Goal: Task Accomplishment & Management: Manage account settings

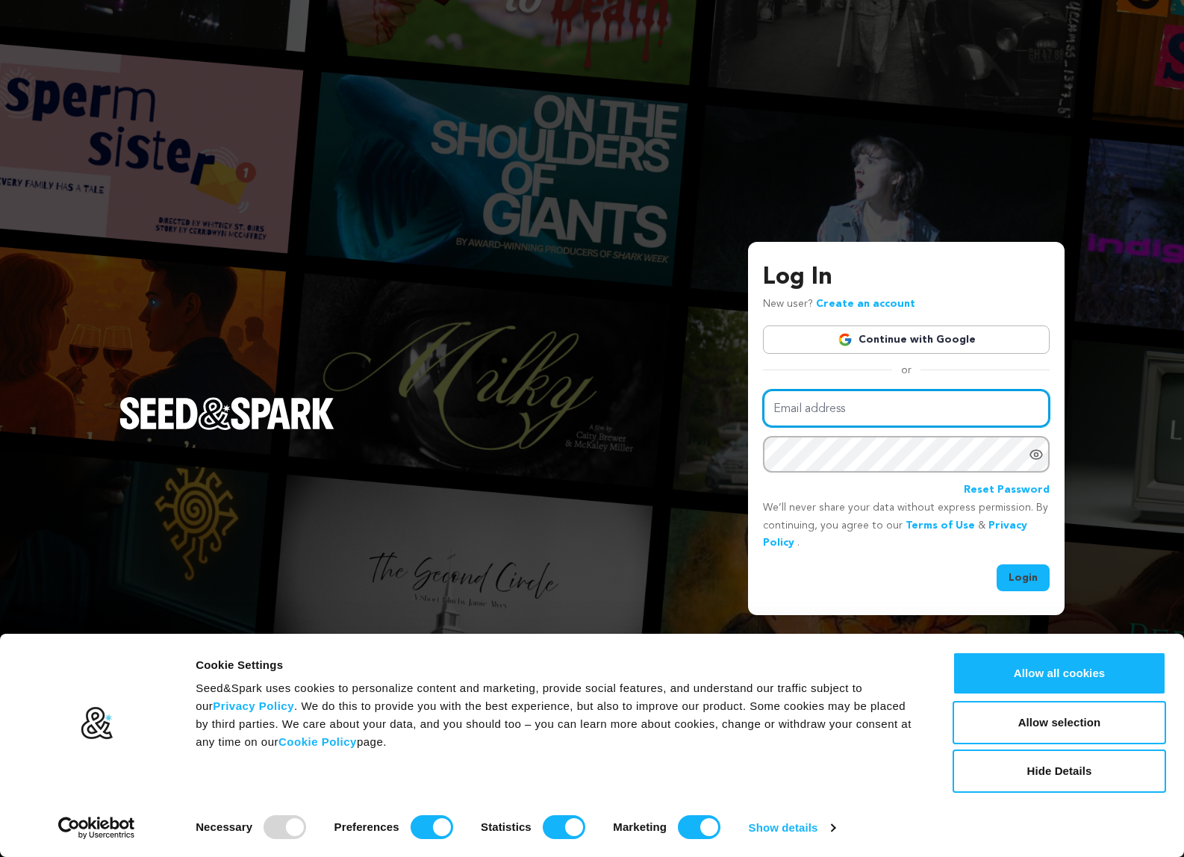
click at [829, 413] on input "Email address" at bounding box center [906, 409] width 287 height 38
type input "krystinachristiansen@gmail.com"
click at [917, 331] on link "Continue with Google" at bounding box center [906, 340] width 287 height 28
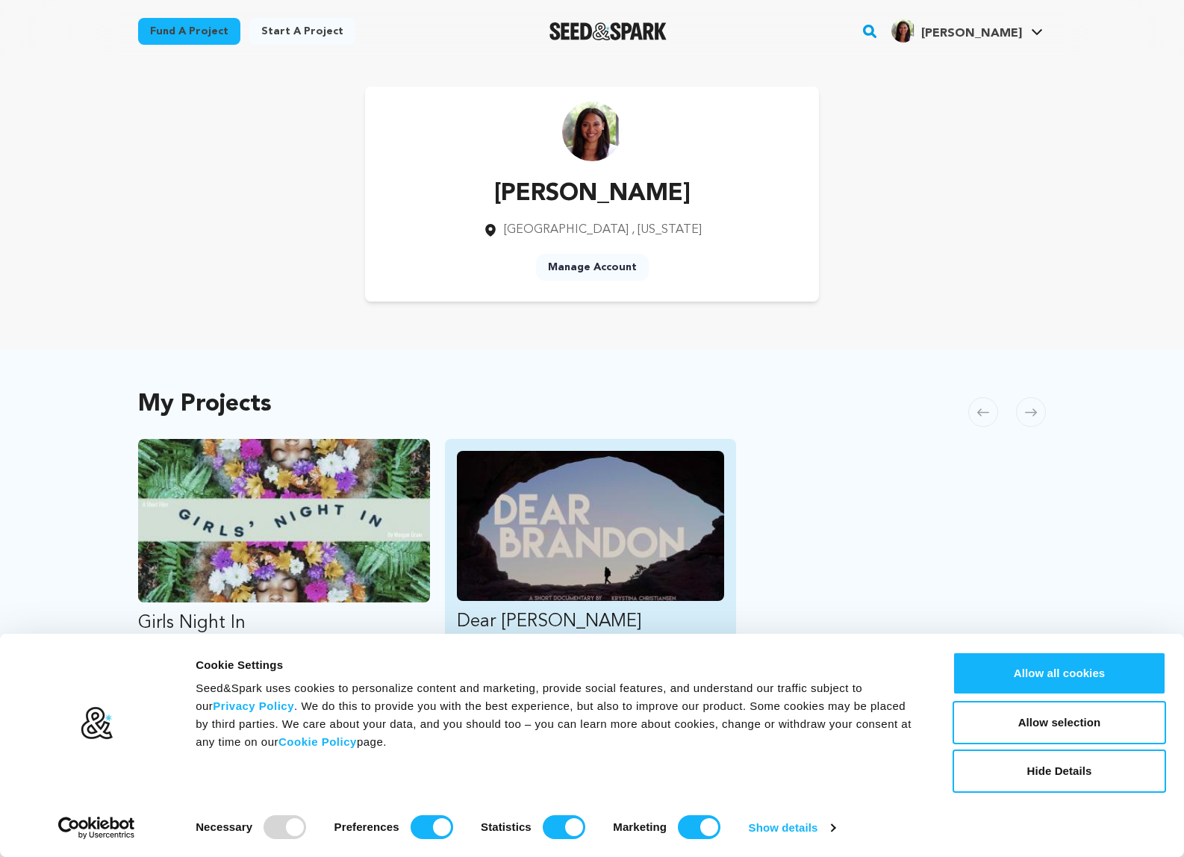
click at [527, 515] on img "Fund Dear Brandon" at bounding box center [591, 526] width 268 height 150
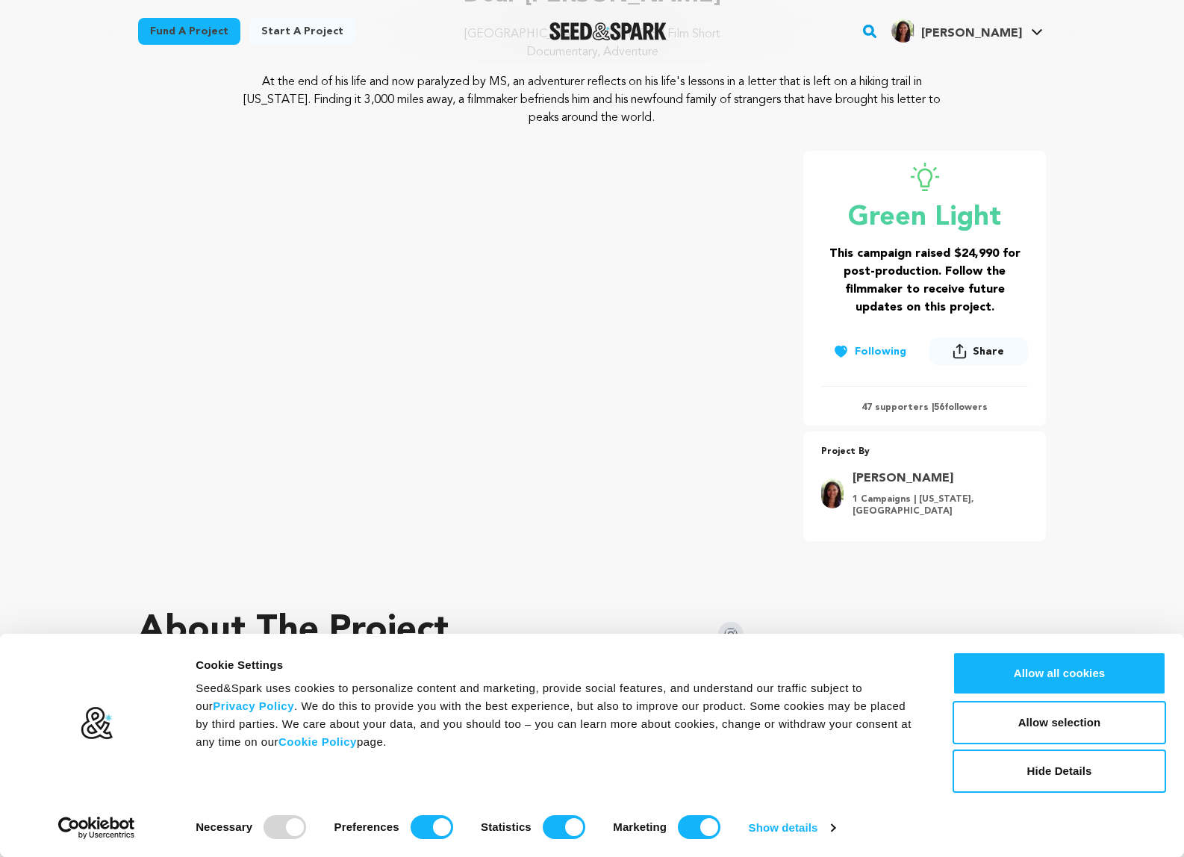
scroll to position [174, 0]
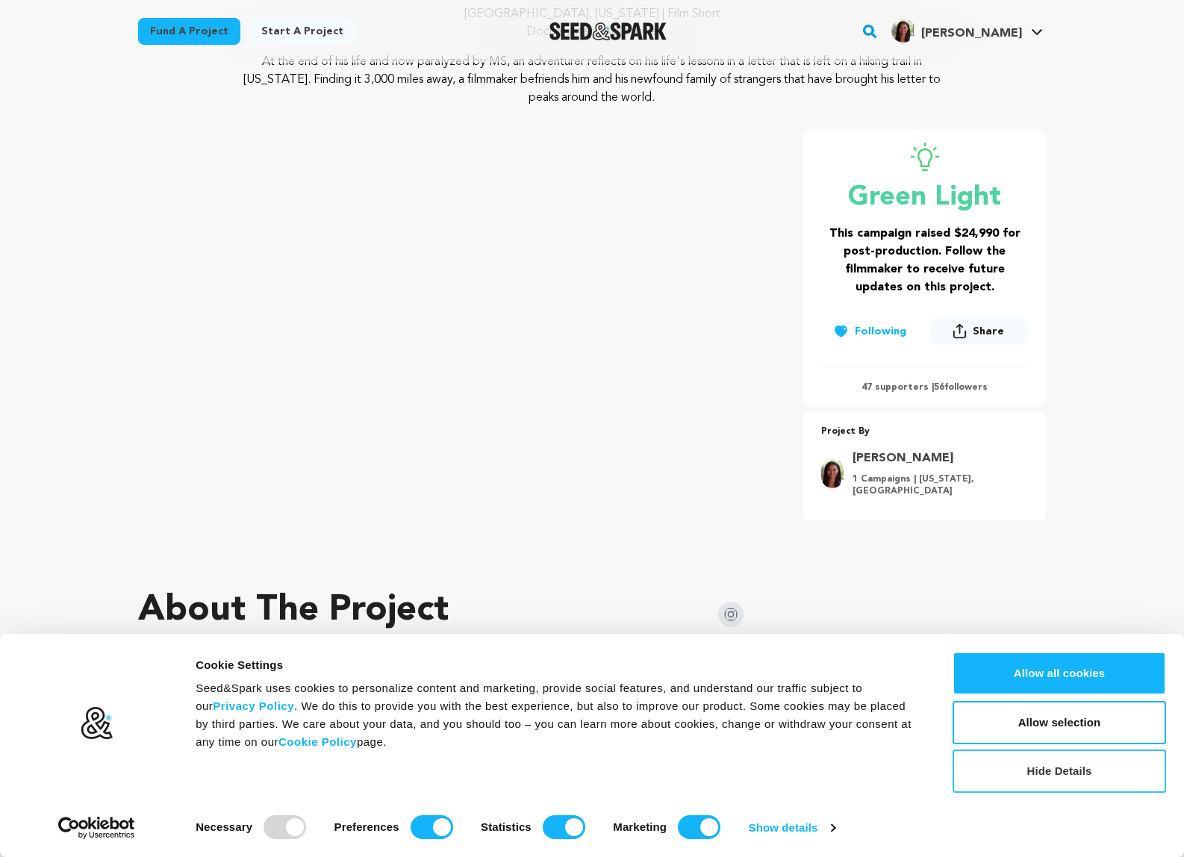
click at [1034, 776] on button "Hide Details" at bounding box center [1060, 771] width 214 height 43
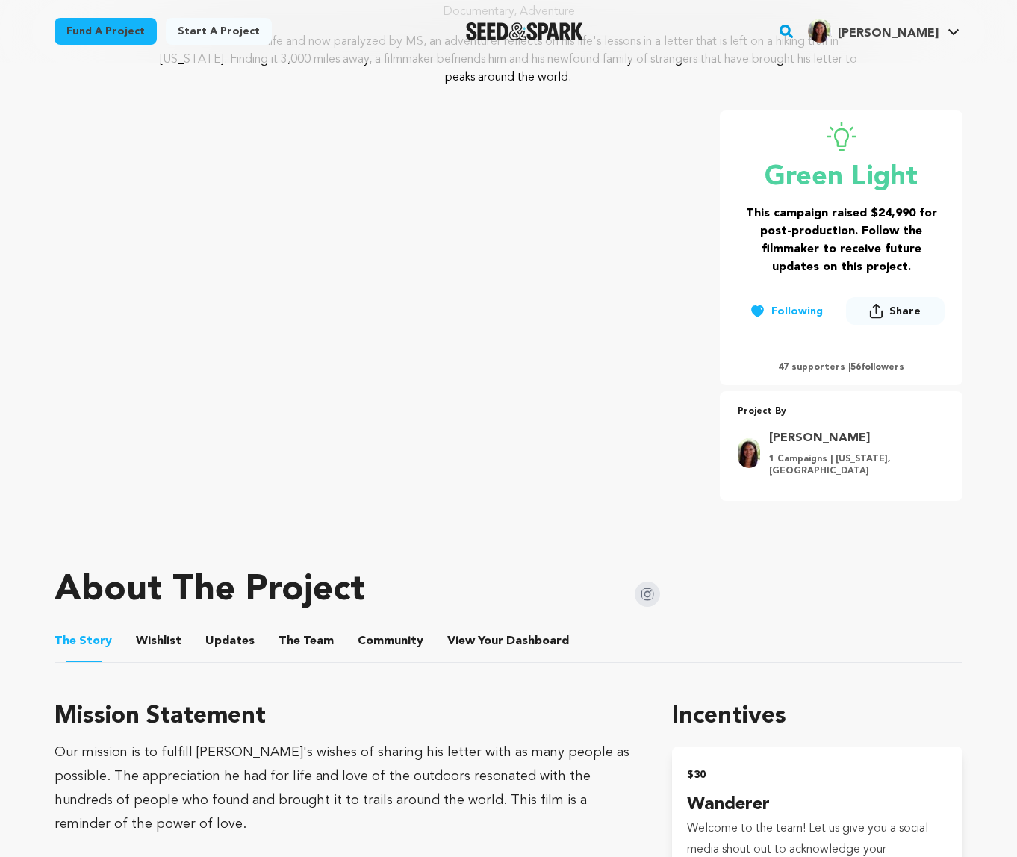
scroll to position [0, 0]
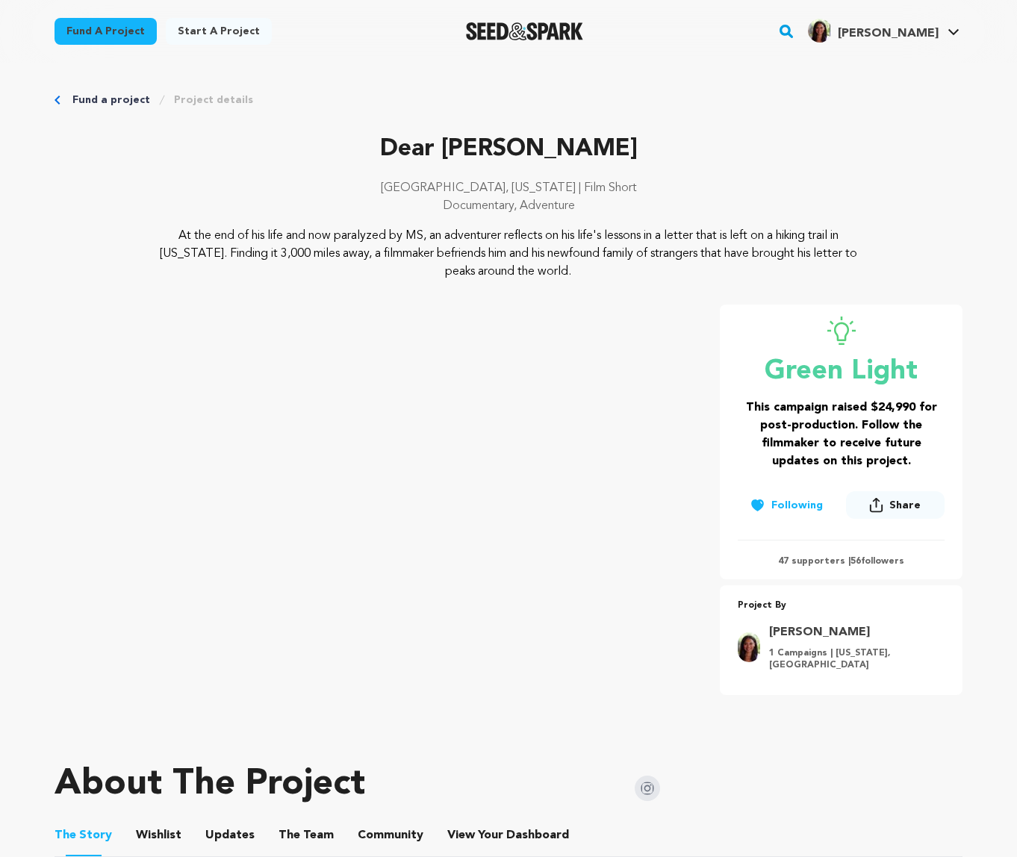
click at [808, 562] on p "47 supporters | 56 followers" at bounding box center [841, 562] width 207 height 12
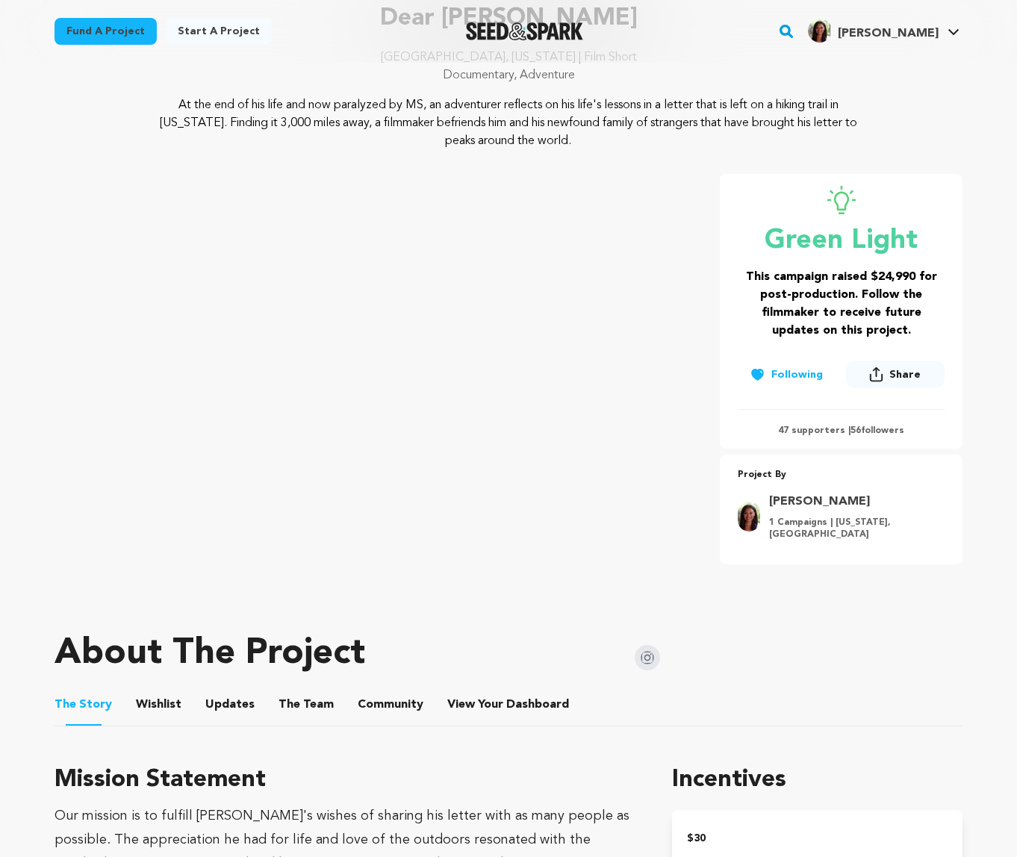
scroll to position [204, 0]
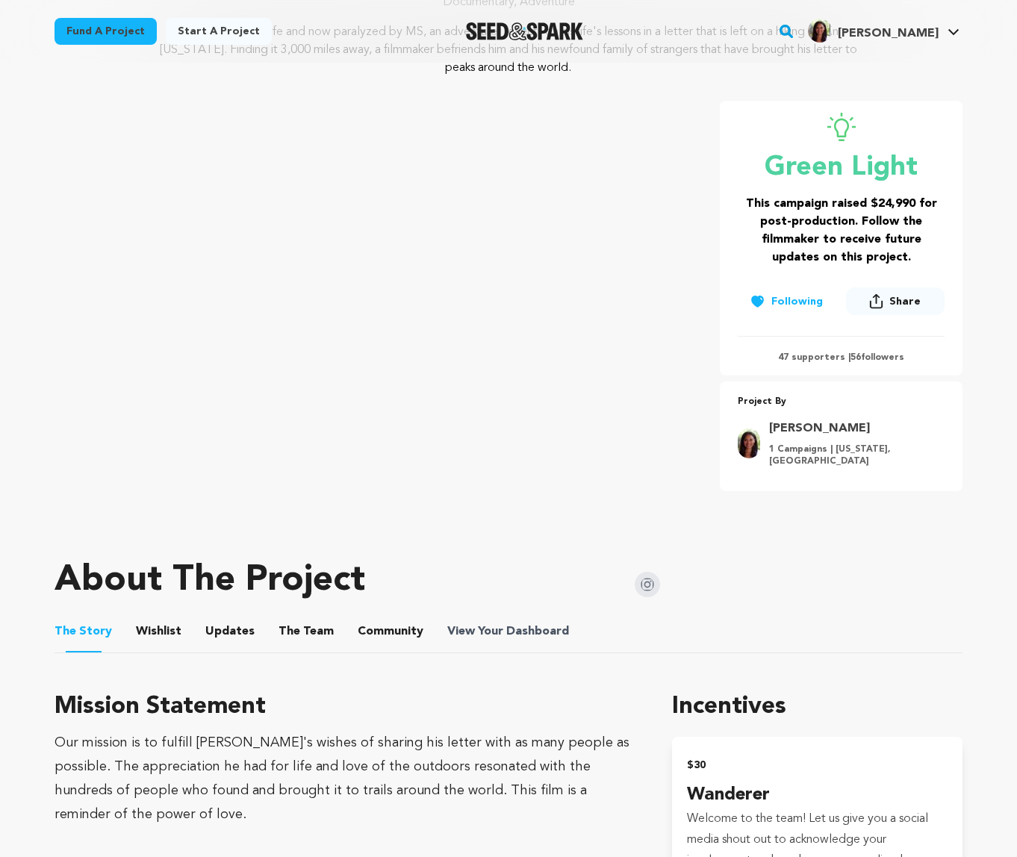
click at [510, 631] on span "Dashboard" at bounding box center [537, 632] width 63 height 18
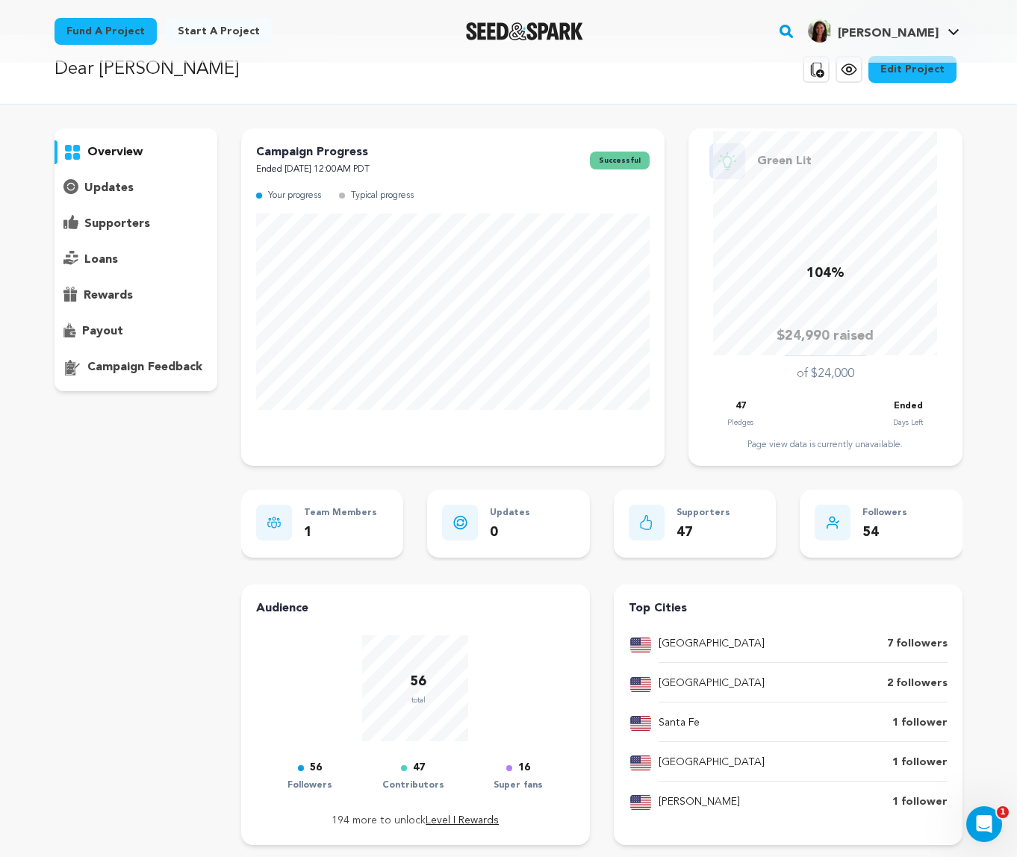
scroll to position [28, 0]
click at [91, 320] on div "payout" at bounding box center [136, 331] width 163 height 24
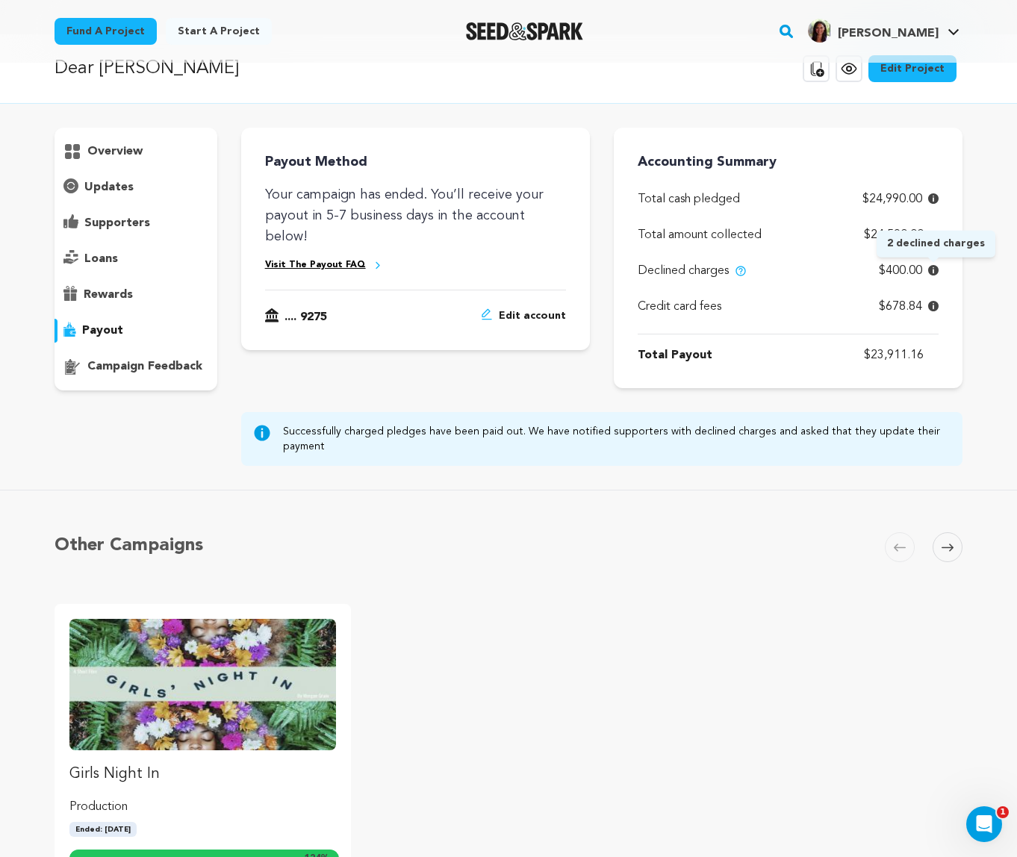
click at [937, 269] on icon at bounding box center [933, 270] width 10 height 10
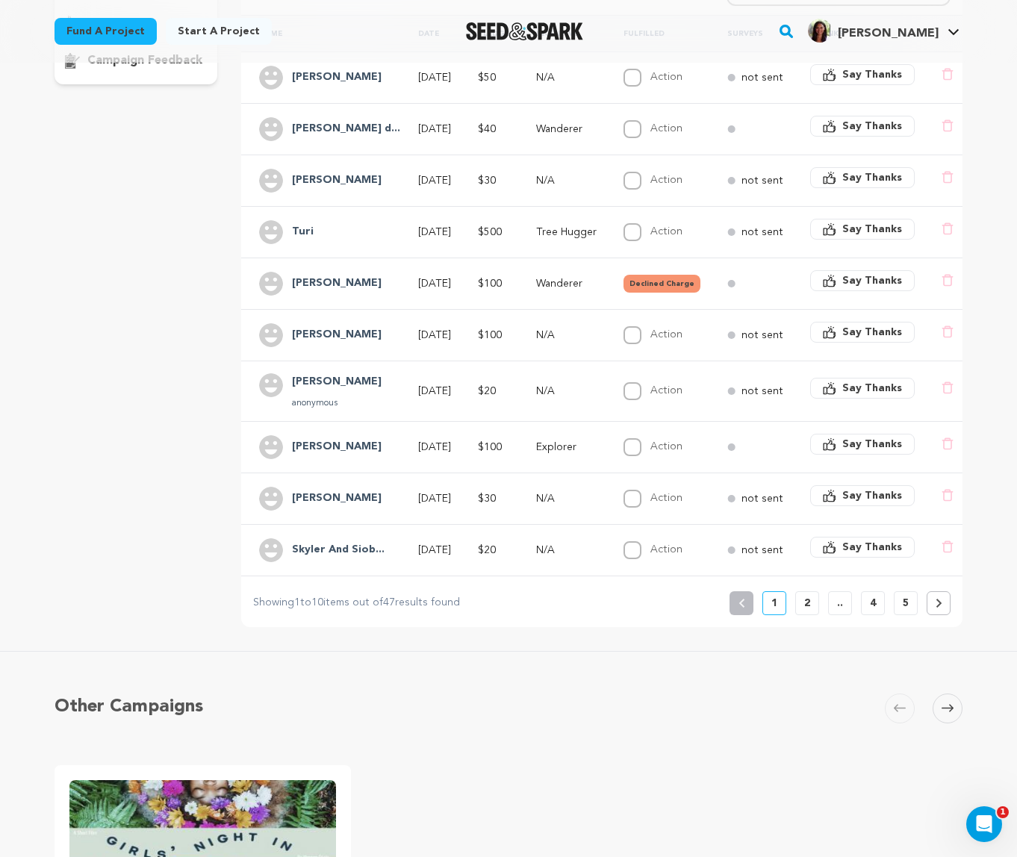
scroll to position [367, 0]
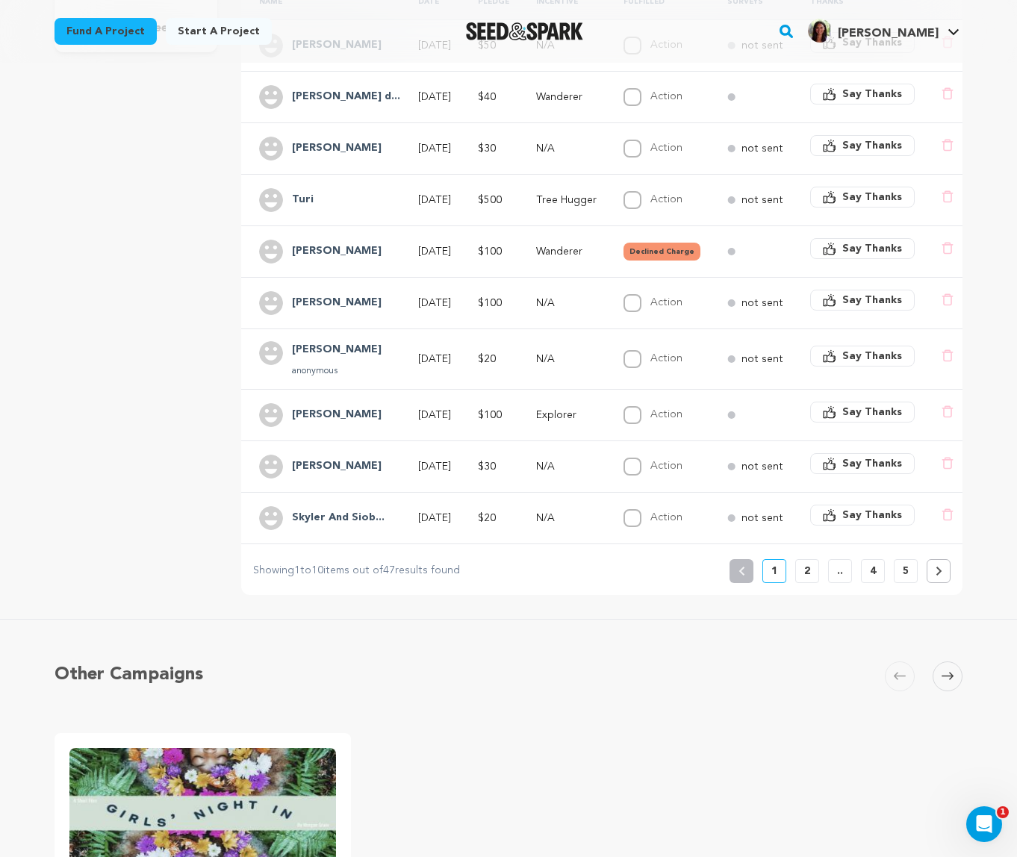
click at [807, 573] on p "2" at bounding box center [807, 571] width 6 height 15
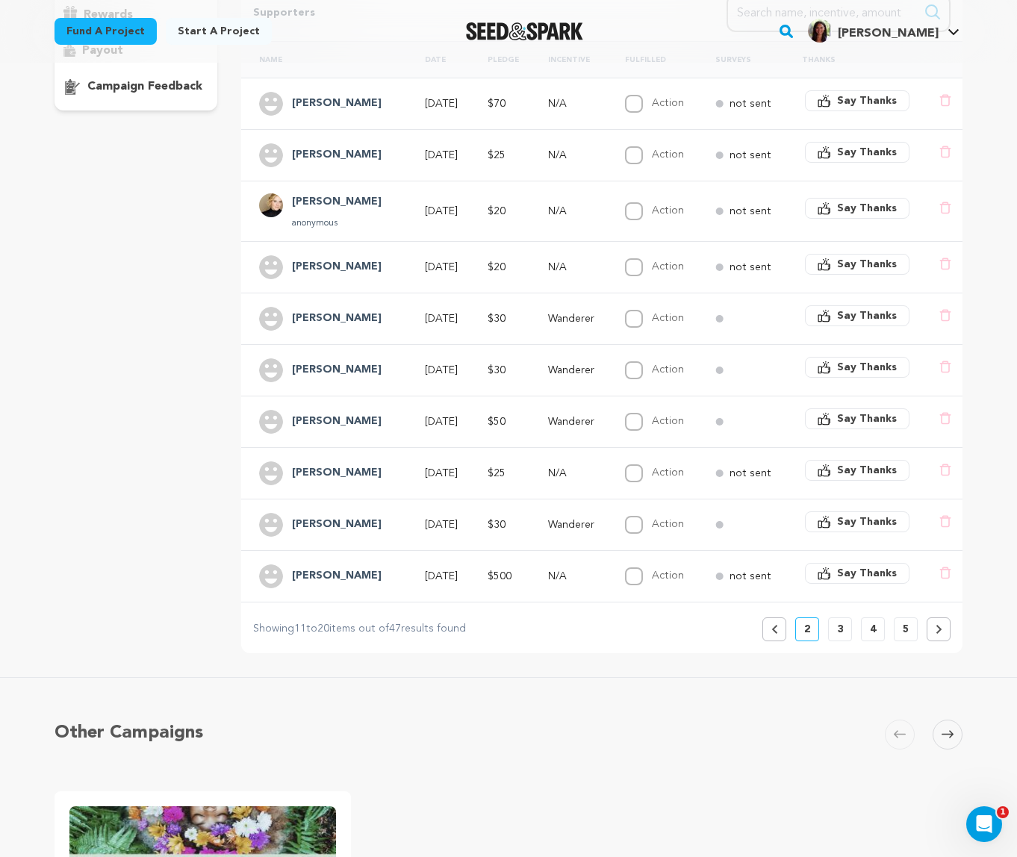
scroll to position [312, 0]
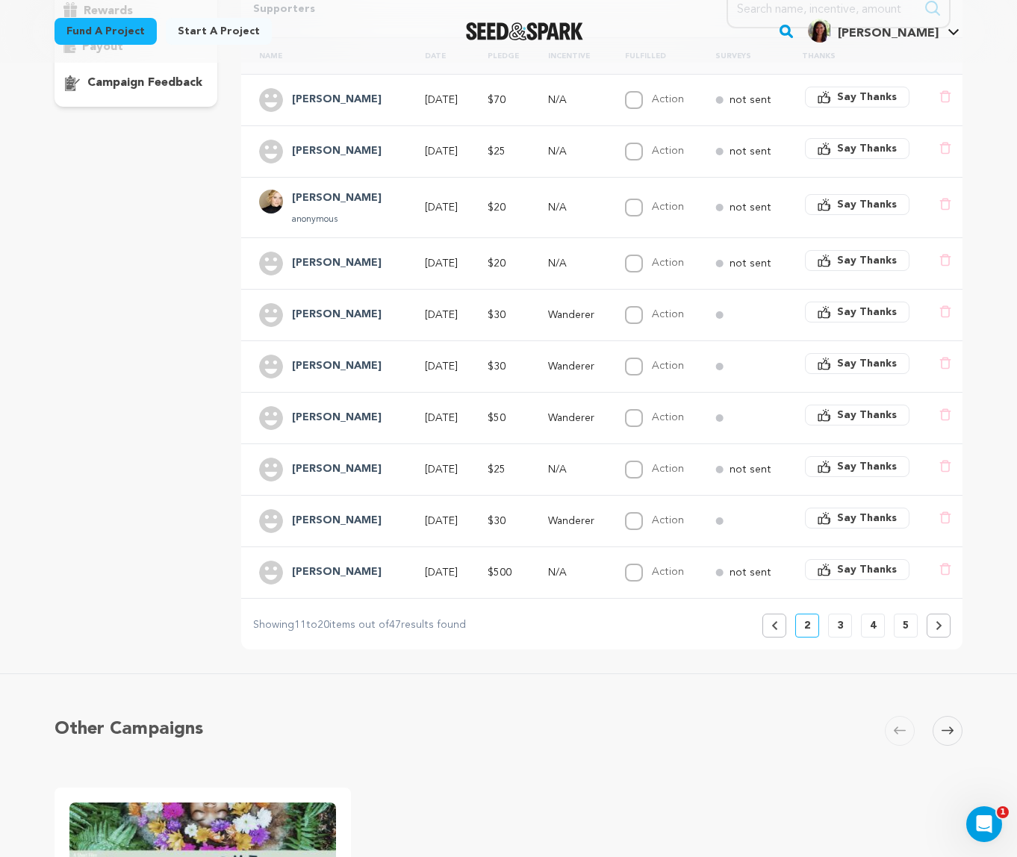
click at [779, 627] on button "Previous" at bounding box center [774, 626] width 24 height 24
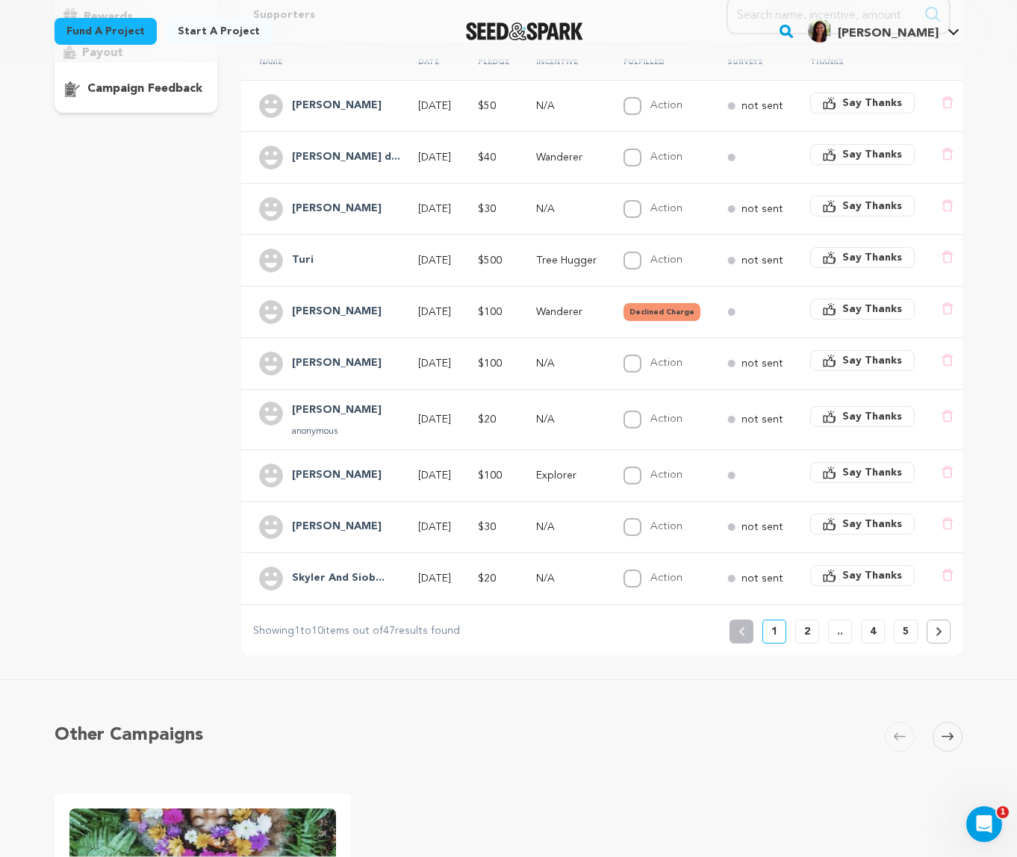
scroll to position [0, 0]
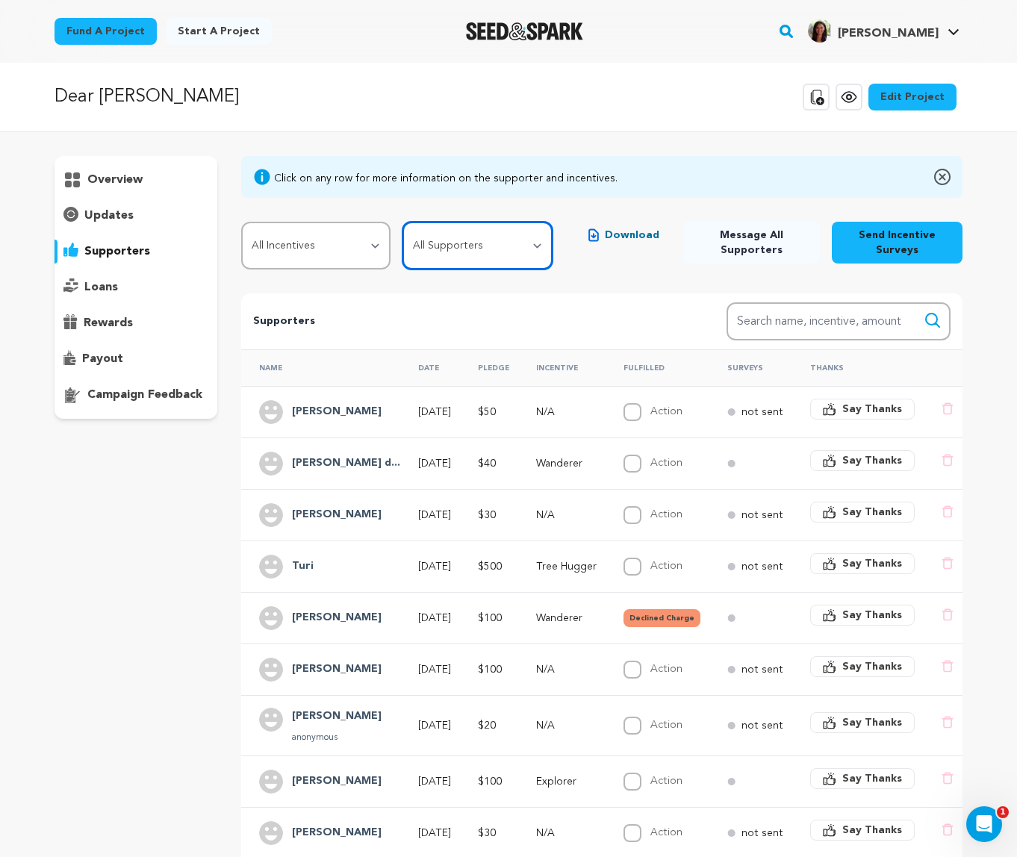
click at [526, 247] on select "All Supporters Survey not sent Survey incomplete Survey complete Incentive not …" at bounding box center [478, 246] width 150 height 48
select select "pledge_incomplete"
click at [405, 222] on select "All Supporters Survey not sent Survey incomplete Survey complete Incentive not …" at bounding box center [478, 246] width 150 height 48
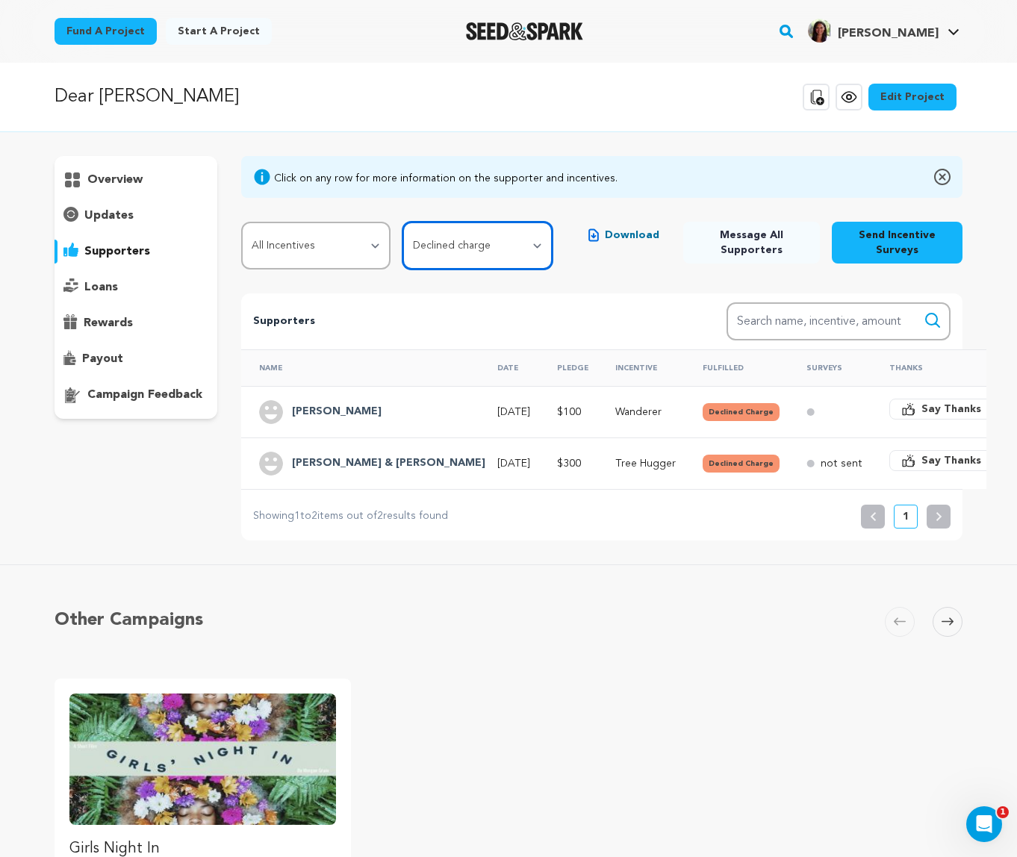
click at [535, 243] on select "All Supporters Survey not sent Survey incomplete Survey complete Incentive not …" at bounding box center [478, 246] width 150 height 48
click at [373, 245] on select "All Incentives Wanderer Explorer Tree Hugger Adventurer Globetrotter Trail Ange…" at bounding box center [316, 246] width 150 height 48
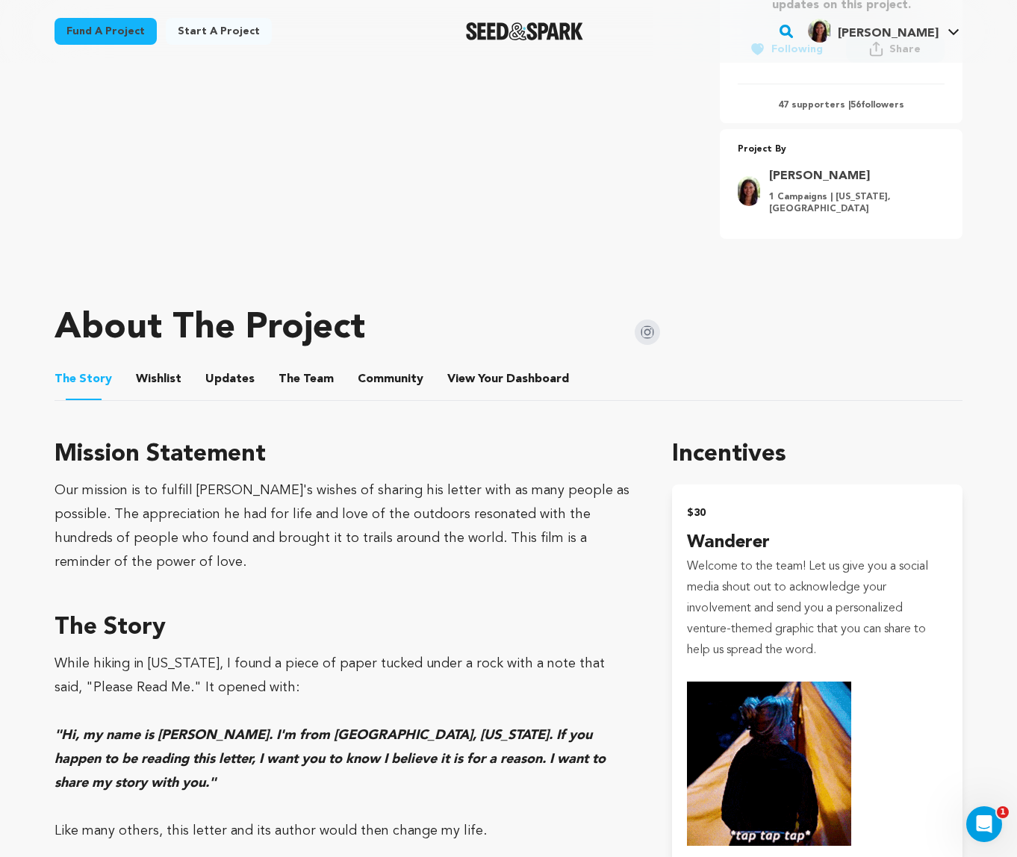
scroll to position [465, 0]
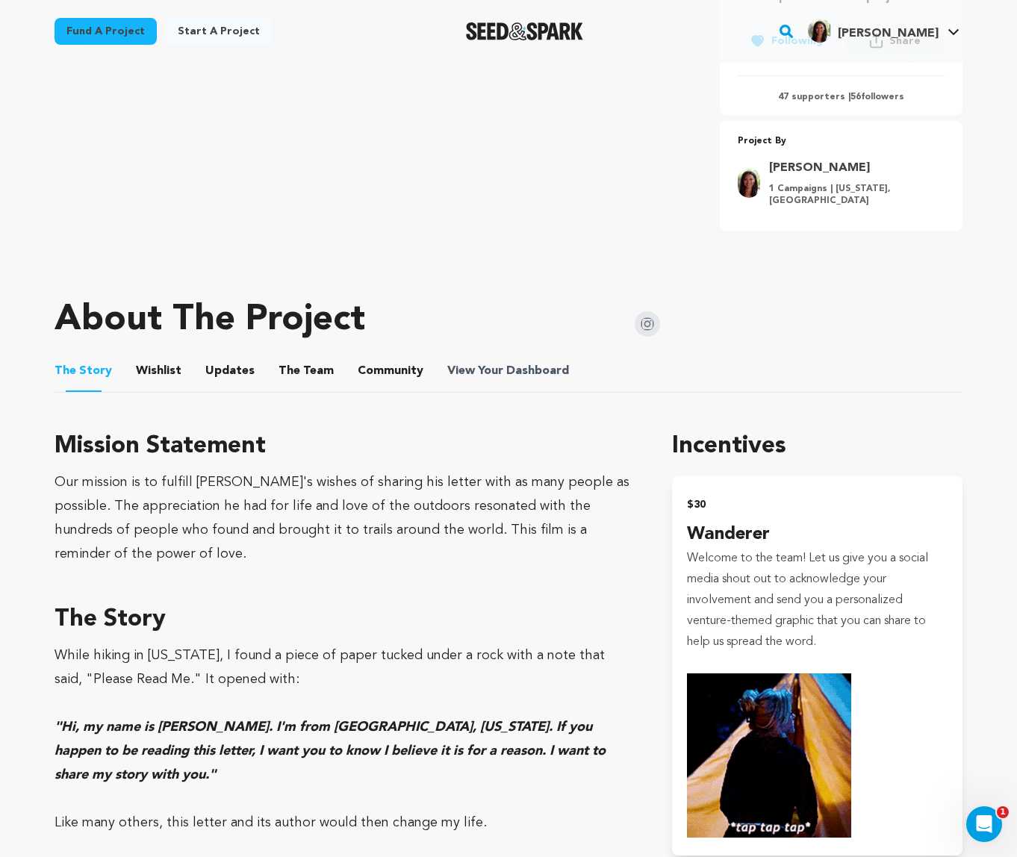
click at [512, 367] on span "Dashboard" at bounding box center [537, 371] width 63 height 18
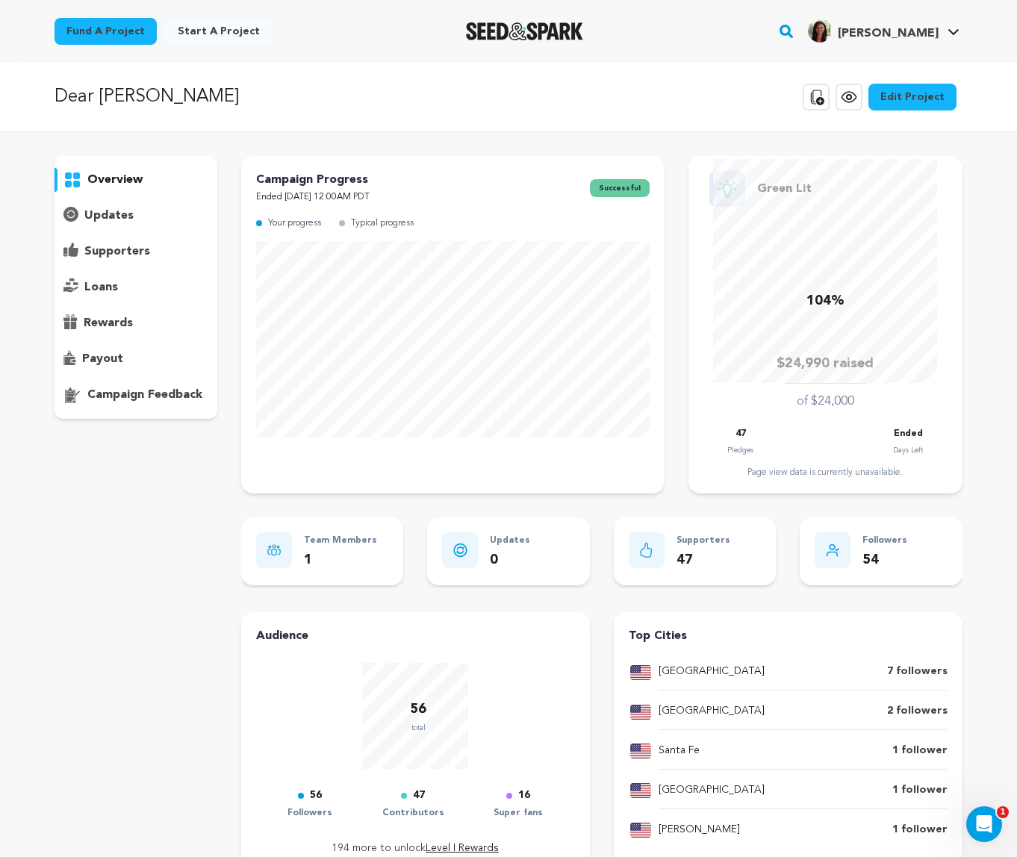
click at [116, 256] on p "supporters" at bounding box center [117, 252] width 66 height 18
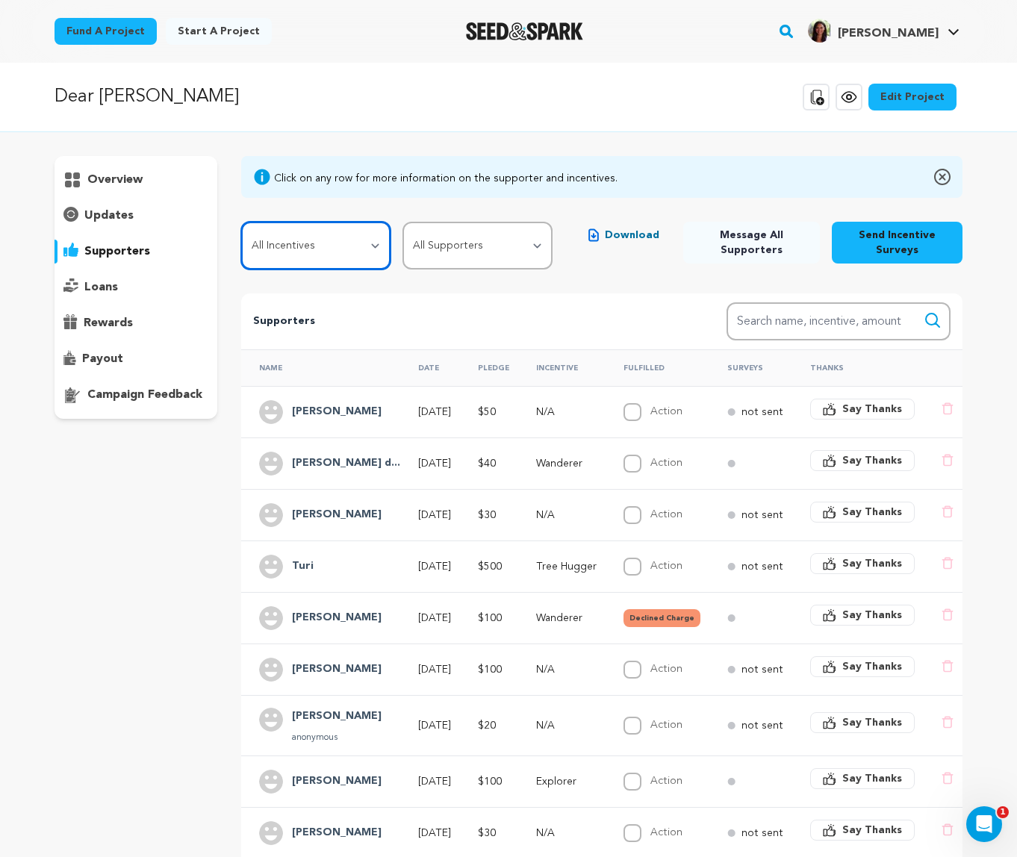
click at [380, 246] on select "All Incentives Wanderer Explorer Tree Hugger Adventurer Globetrotter Trail Ange…" at bounding box center [316, 246] width 150 height 48
click at [513, 246] on select "All Supporters Survey not sent Survey incomplete Survey complete Incentive not …" at bounding box center [478, 246] width 150 height 48
click at [363, 248] on select "All Incentives Wanderer Explorer Tree Hugger Adventurer Globetrotter Trail Ange…" at bounding box center [316, 246] width 150 height 48
select select "80406"
click at [241, 222] on select "All Incentives Wanderer Explorer Tree Hugger Adventurer Globetrotter Trail Ange…" at bounding box center [316, 246] width 150 height 48
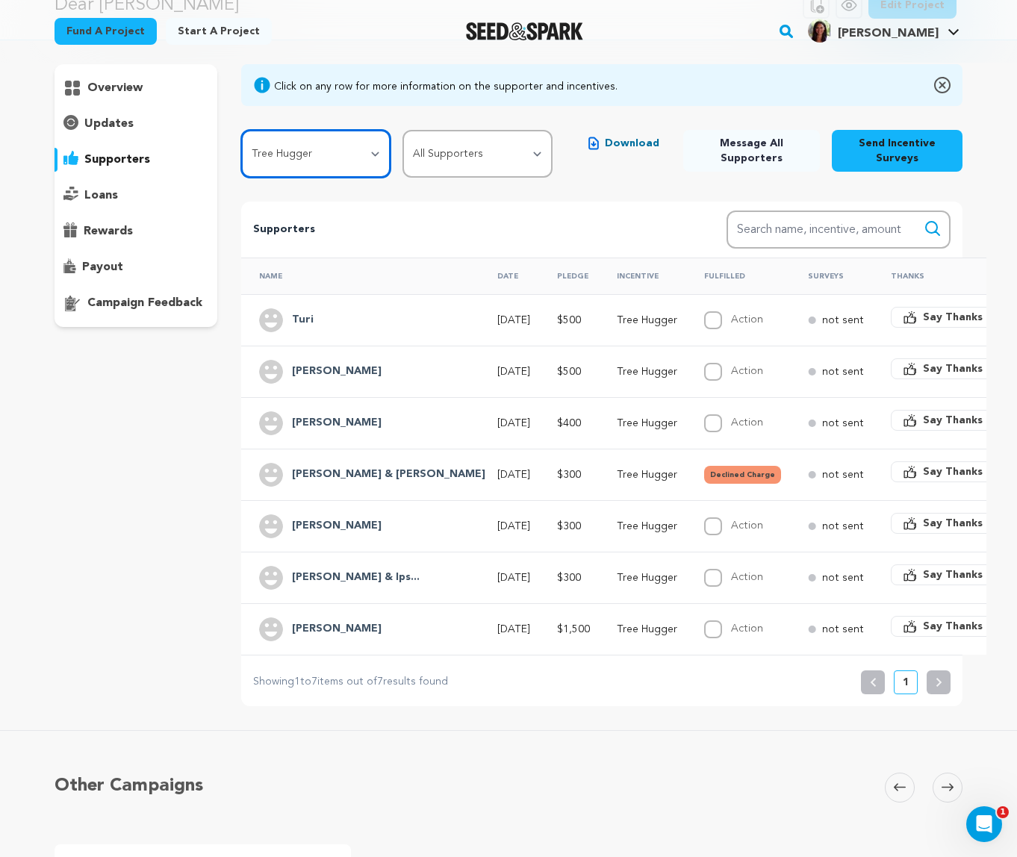
scroll to position [93, 0]
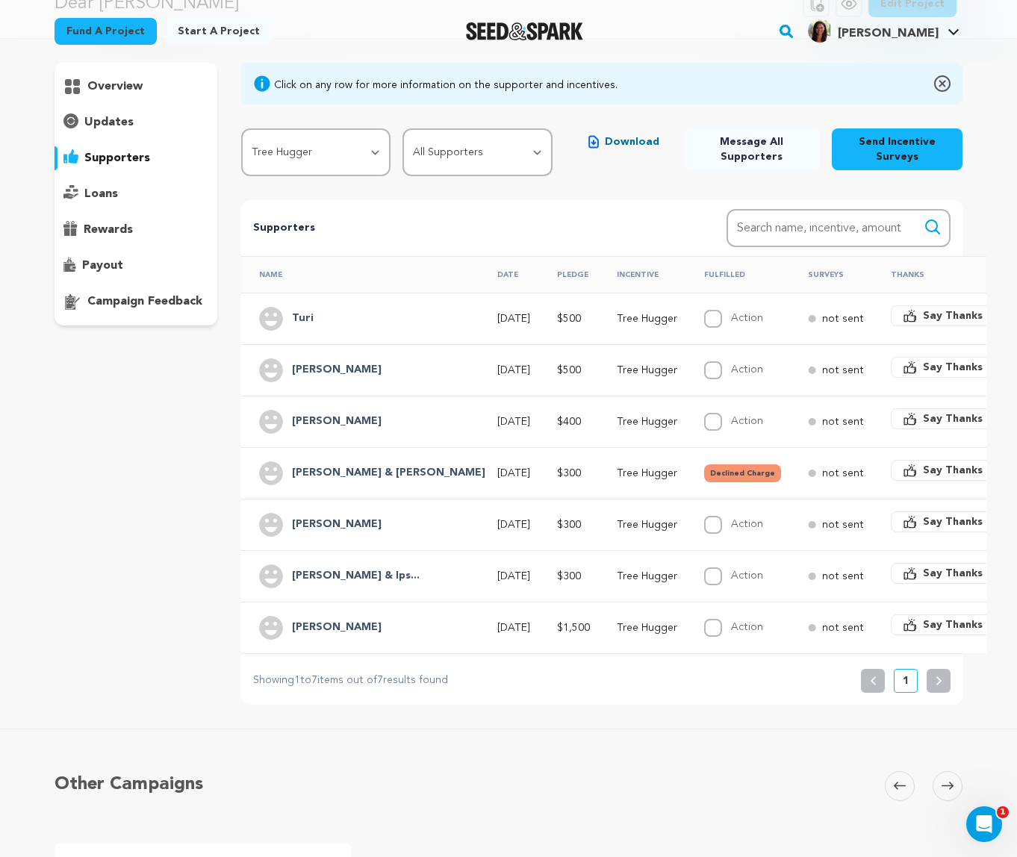
click at [880, 158] on button "Send Incentive Surveys" at bounding box center [897, 149] width 131 height 42
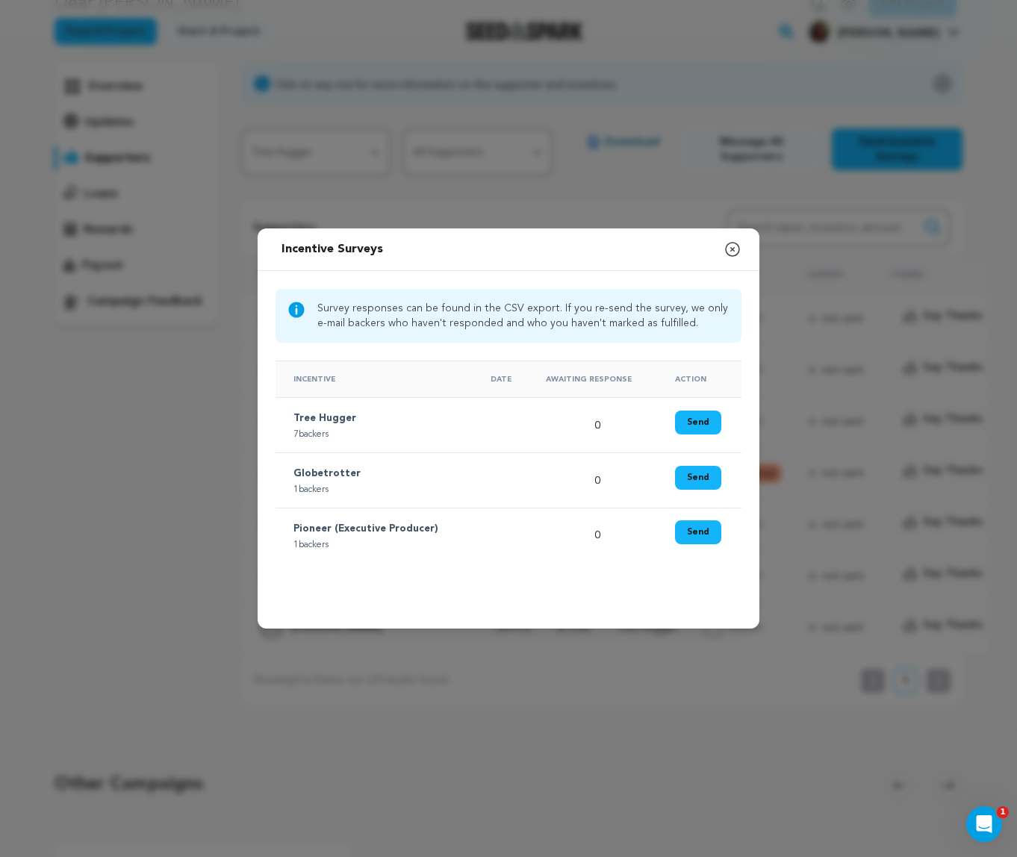
click at [732, 248] on icon "button" at bounding box center [733, 249] width 18 height 18
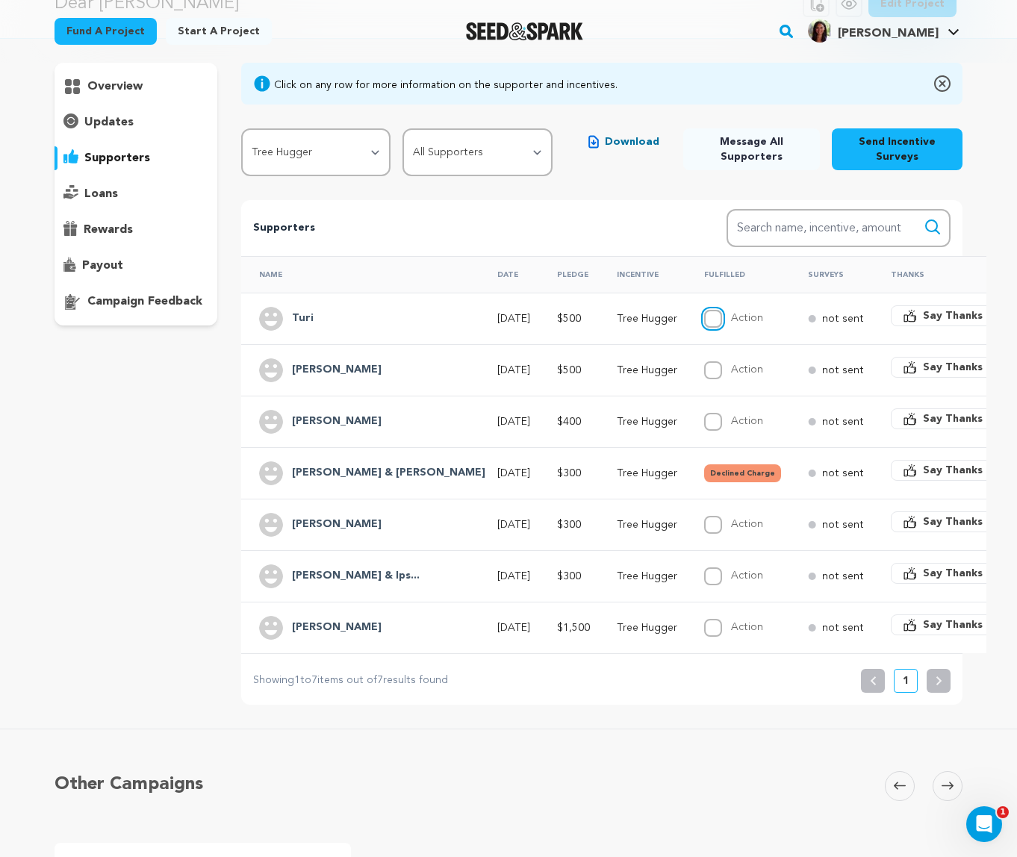
click at [704, 320] on input "Action" at bounding box center [713, 319] width 18 height 18
checkbox input "true"
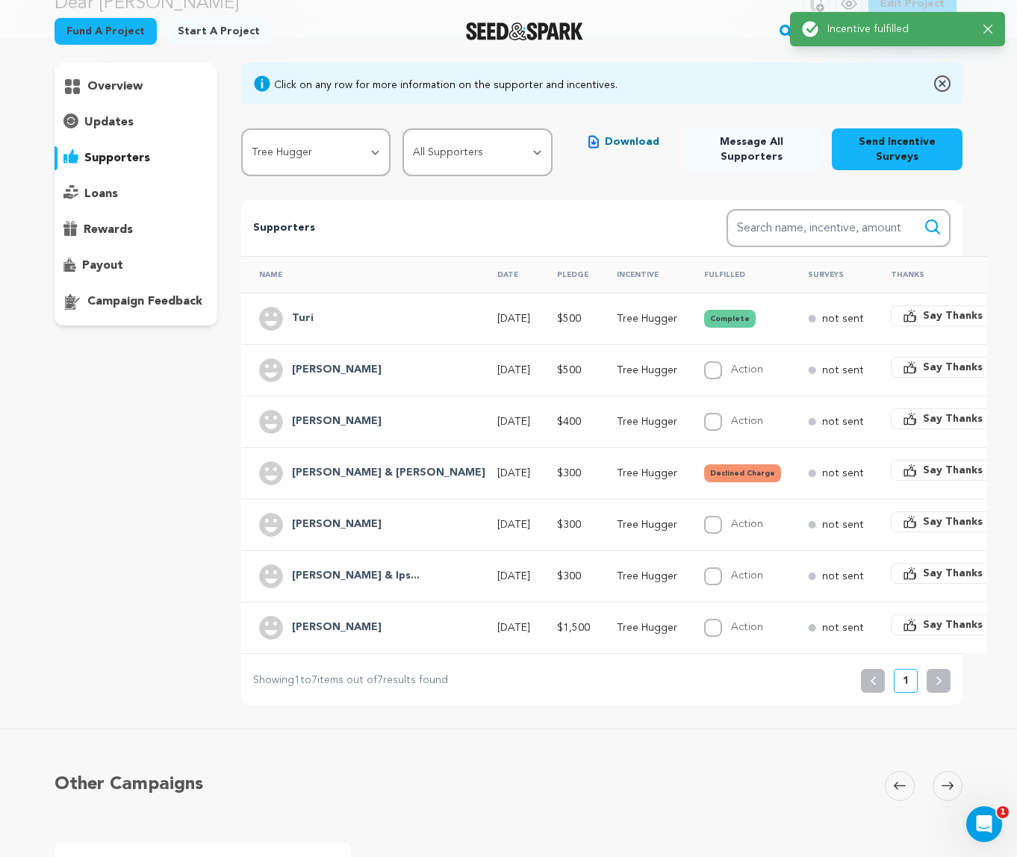
click at [704, 320] on button "Complete" at bounding box center [730, 319] width 52 height 18
click at [704, 318] on button "Complete" at bounding box center [730, 319] width 52 height 18
click at [304, 323] on h4 "Turi" at bounding box center [303, 319] width 22 height 18
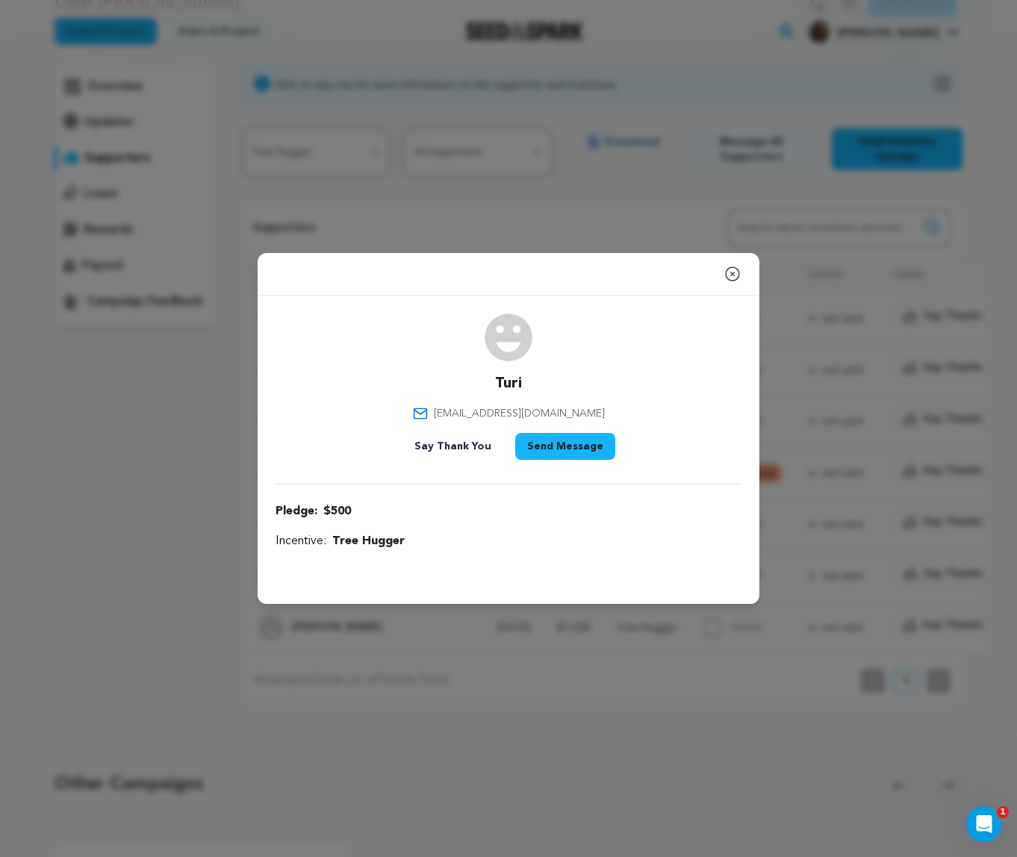
click at [733, 274] on icon "button" at bounding box center [732, 273] width 13 height 13
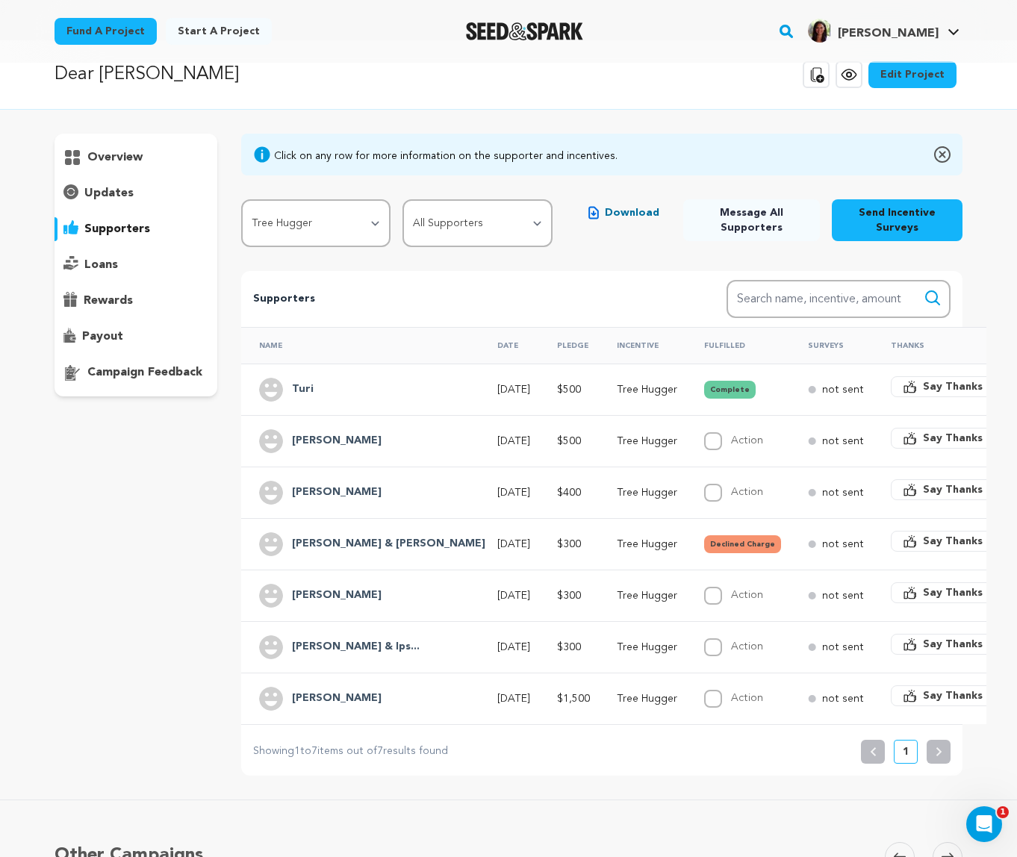
scroll to position [2, 0]
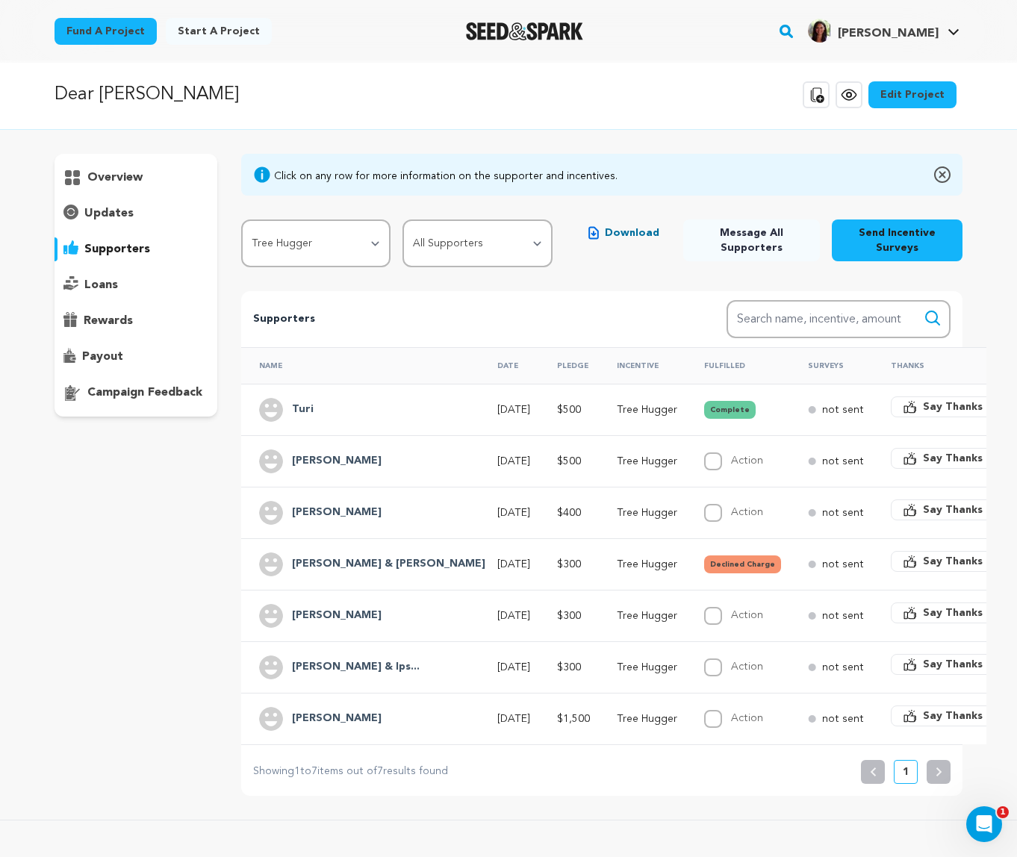
click at [357, 666] on h4 "Kemp Mary & Ips..." at bounding box center [356, 668] width 128 height 18
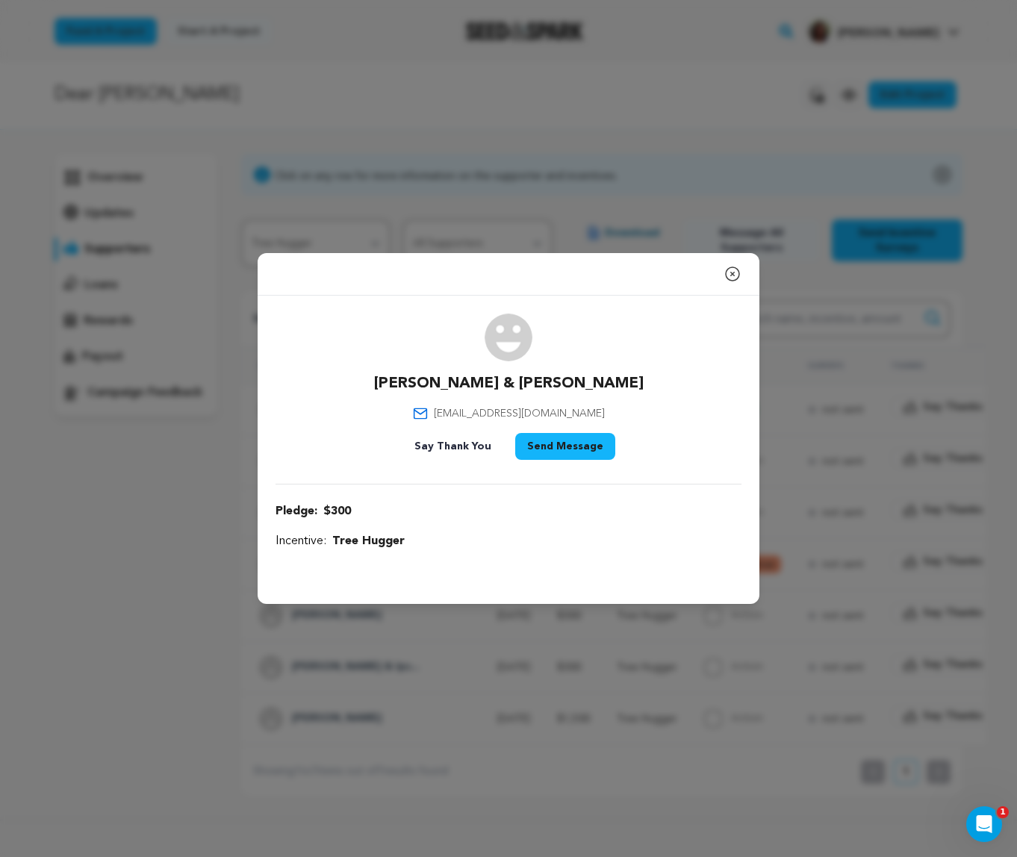
click at [734, 276] on icon "button" at bounding box center [732, 273] width 13 height 13
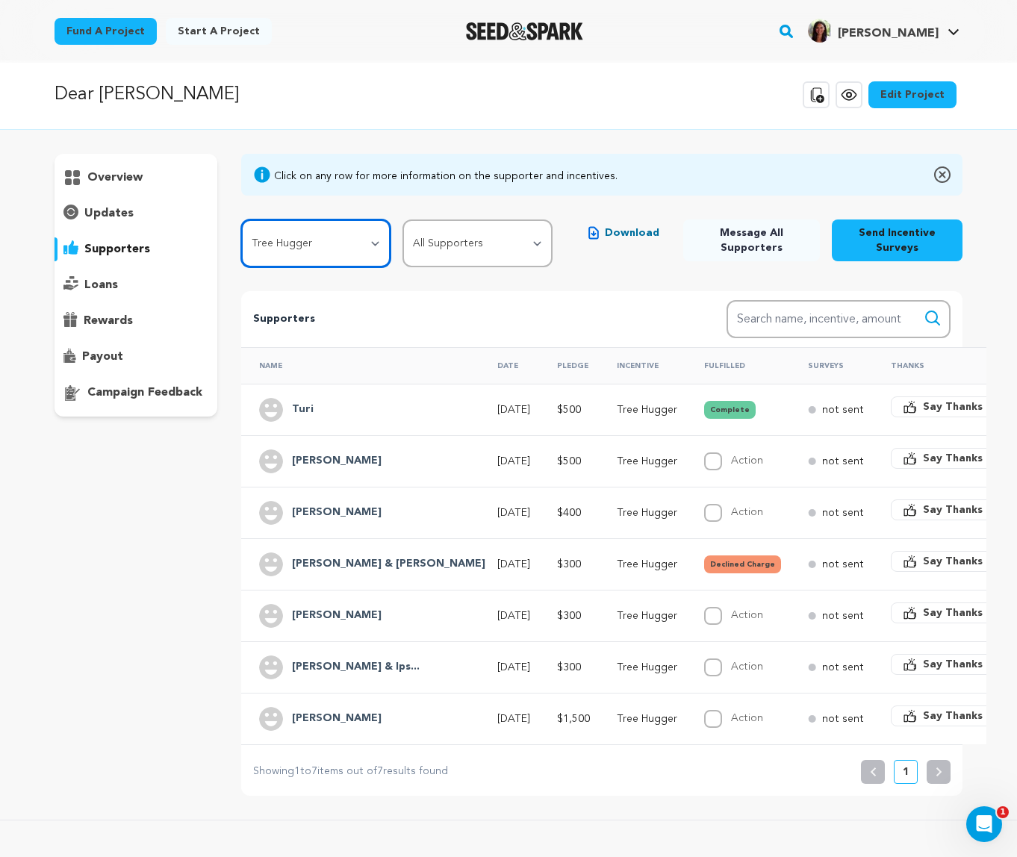
click at [379, 243] on select "All Incentives Wanderer Explorer Tree Hugger Adventurer Globetrotter Trail Ange…" at bounding box center [316, 244] width 150 height 48
click at [241, 220] on select "All Incentives Wanderer Explorer Tree Hugger Adventurer Globetrotter Trail Ange…" at bounding box center [316, 244] width 150 height 48
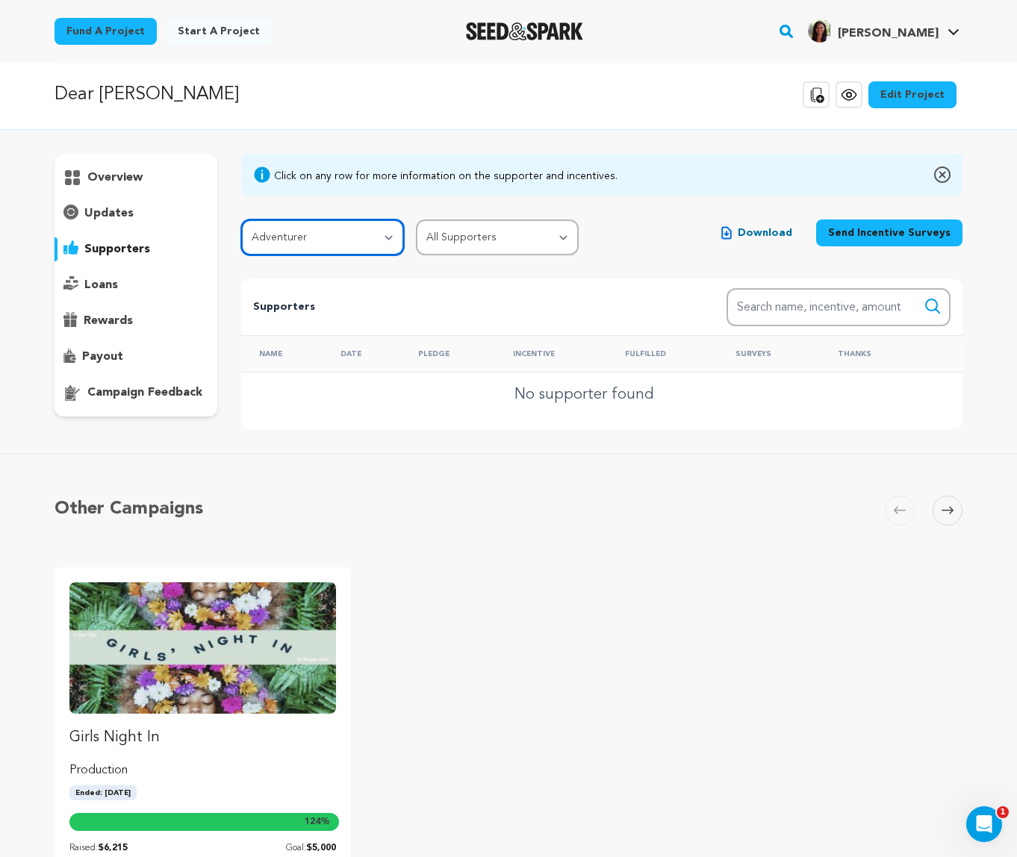
click at [329, 245] on select "All Incentives Wanderer Explorer Tree Hugger Adventurer Globetrotter Trail Ange…" at bounding box center [322, 238] width 163 height 36
click at [241, 220] on select "All Incentives Wanderer Explorer Tree Hugger Adventurer Globetrotter Trail Ange…" at bounding box center [322, 238] width 163 height 36
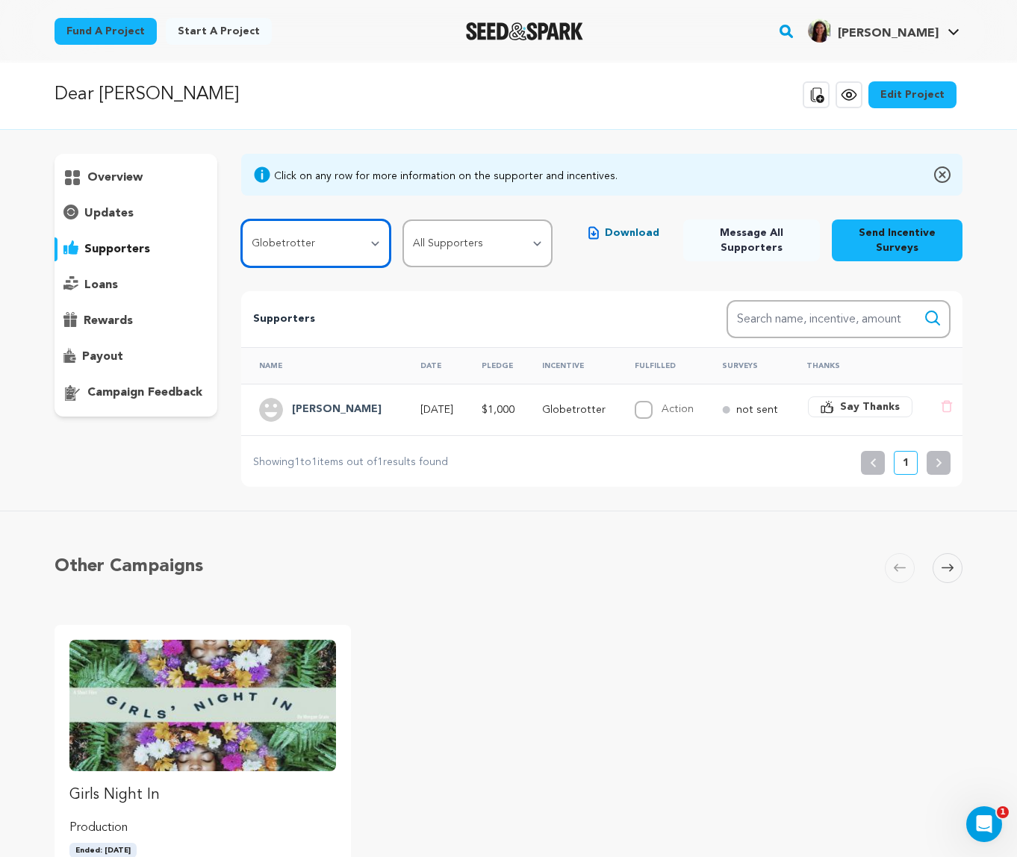
click at [343, 240] on select "All Incentives Wanderer Explorer Tree Hugger Adventurer Globetrotter Trail Ange…" at bounding box center [316, 244] width 150 height 48
click at [241, 220] on select "All Incentives Wanderer Explorer Tree Hugger Adventurer Globetrotter Trail Ange…" at bounding box center [316, 244] width 150 height 48
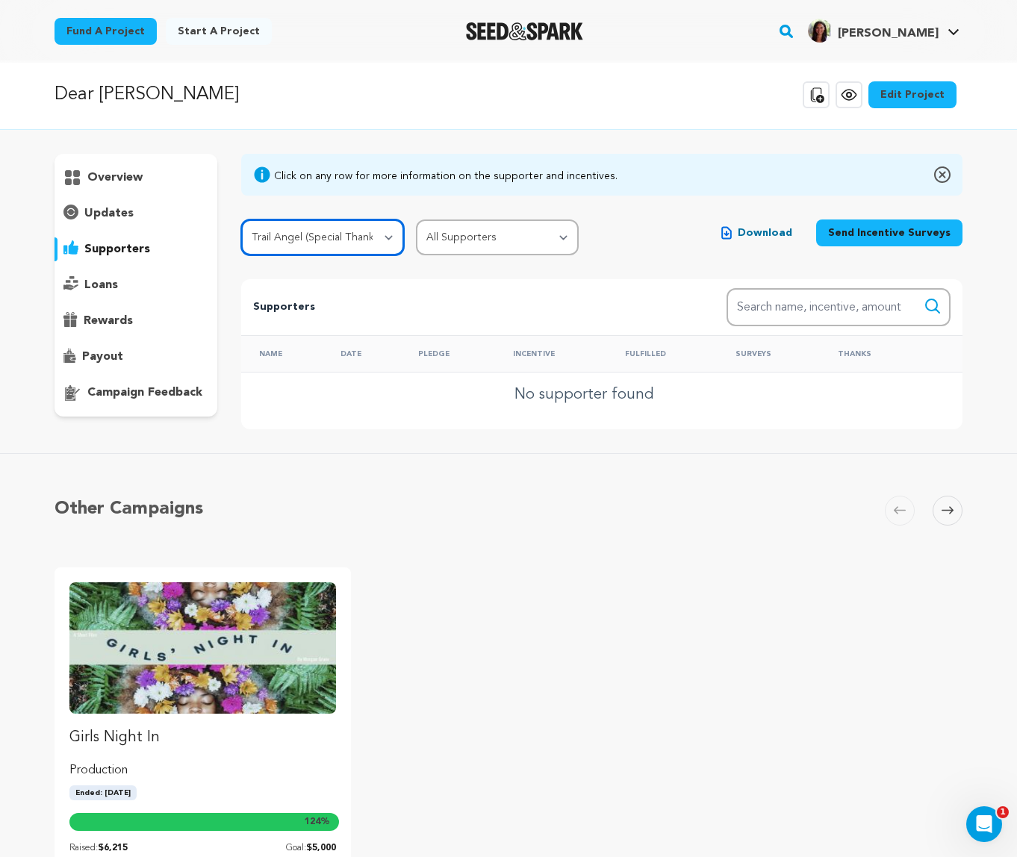
click at [345, 237] on select "All Incentives Wanderer Explorer Tree Hugger Adventurer Globetrotter Trail Ange…" at bounding box center [322, 238] width 163 height 36
click at [241, 220] on select "All Incentives Wanderer Explorer Tree Hugger Adventurer Globetrotter Trail Ange…" at bounding box center [322, 238] width 163 height 36
click at [361, 237] on select "All Incentives Wanderer Explorer Tree Hugger Adventurer Globetrotter Trail Ange…" at bounding box center [322, 238] width 163 height 36
select select "80412"
click at [241, 220] on select "All Incentives Wanderer Explorer Tree Hugger Adventurer Globetrotter Trail Ange…" at bounding box center [322, 238] width 163 height 36
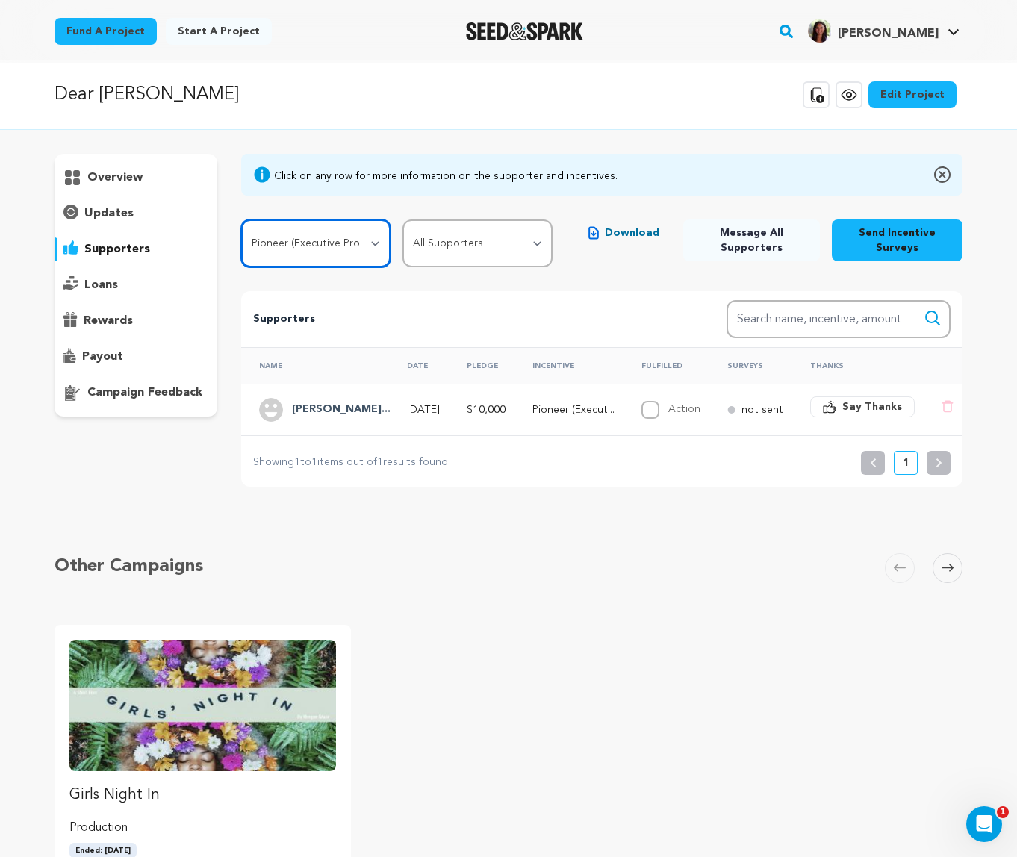
click at [374, 245] on select "All Incentives Wanderer Explorer Tree Hugger Adventurer Globetrotter Trail Ange…" at bounding box center [316, 244] width 150 height 48
click at [119, 178] on p "overview" at bounding box center [114, 178] width 55 height 18
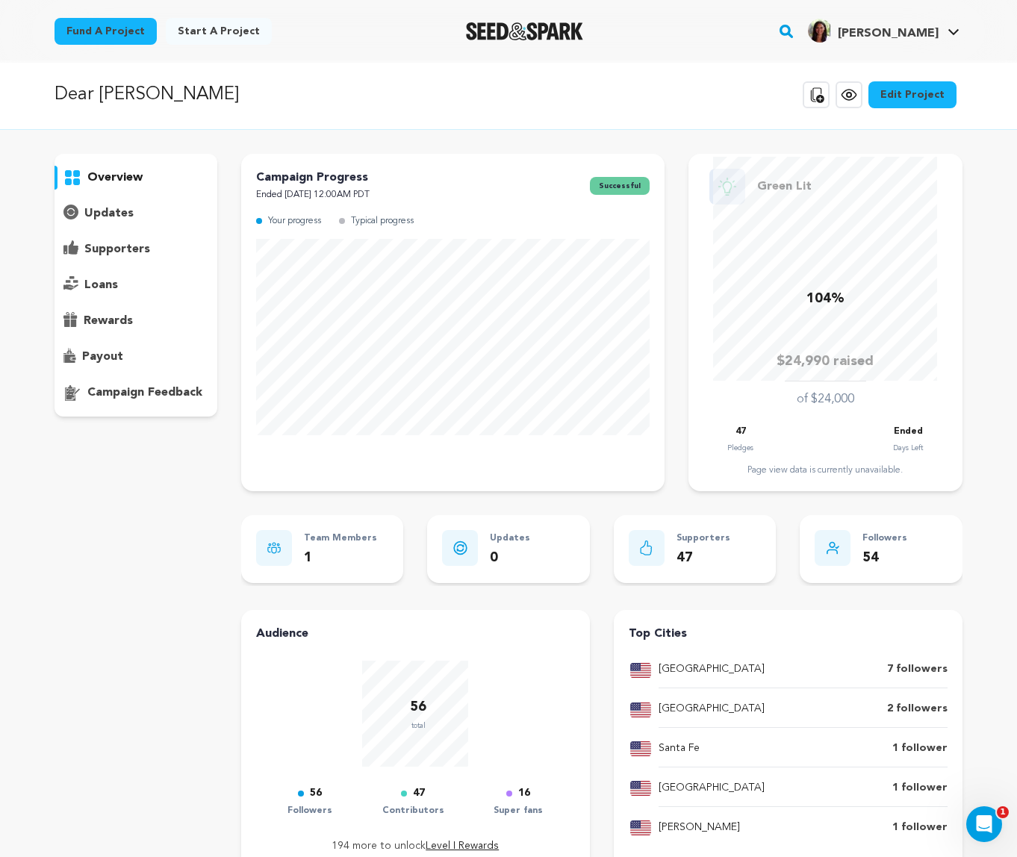
click at [96, 323] on p "rewards" at bounding box center [108, 321] width 49 height 18
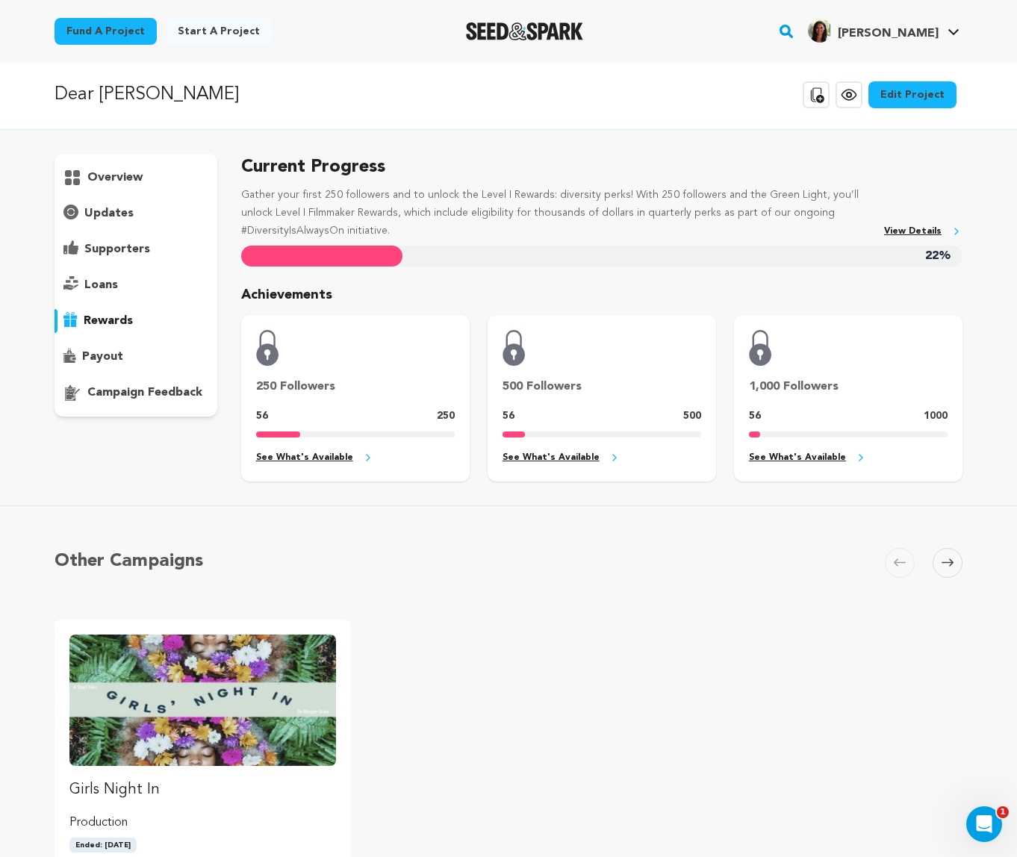
click at [99, 182] on p "overview" at bounding box center [114, 178] width 55 height 18
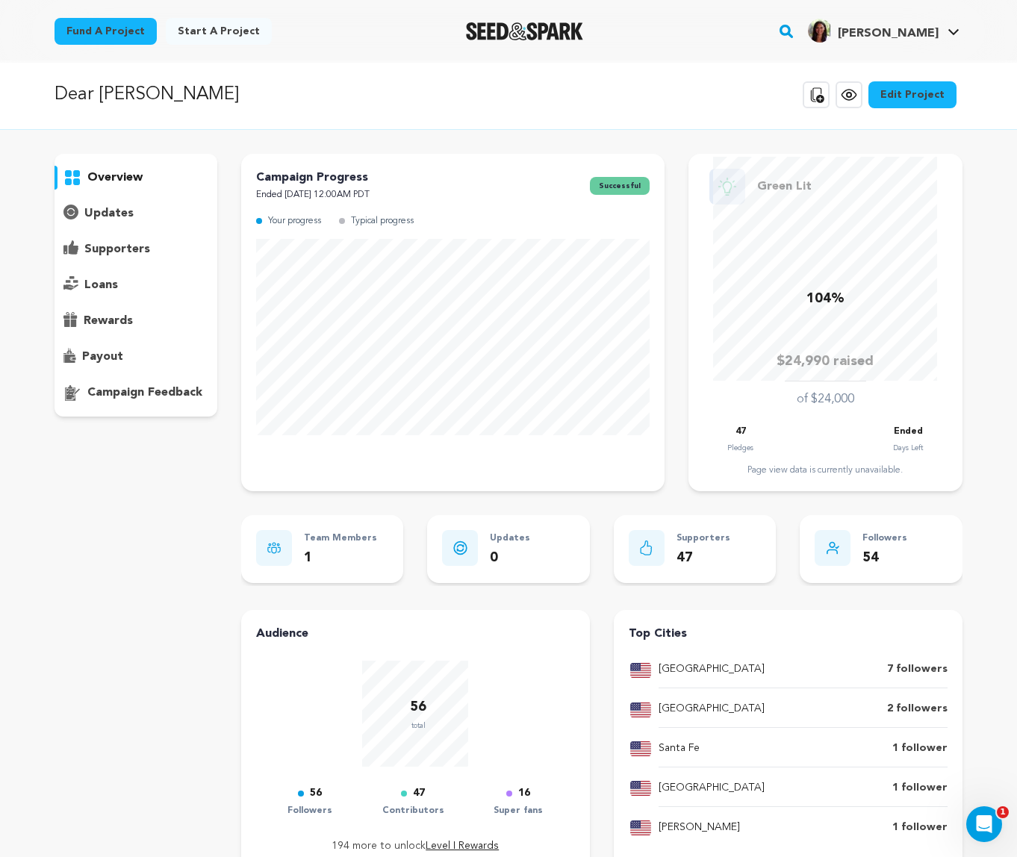
click at [94, 205] on p "updates" at bounding box center [108, 214] width 49 height 18
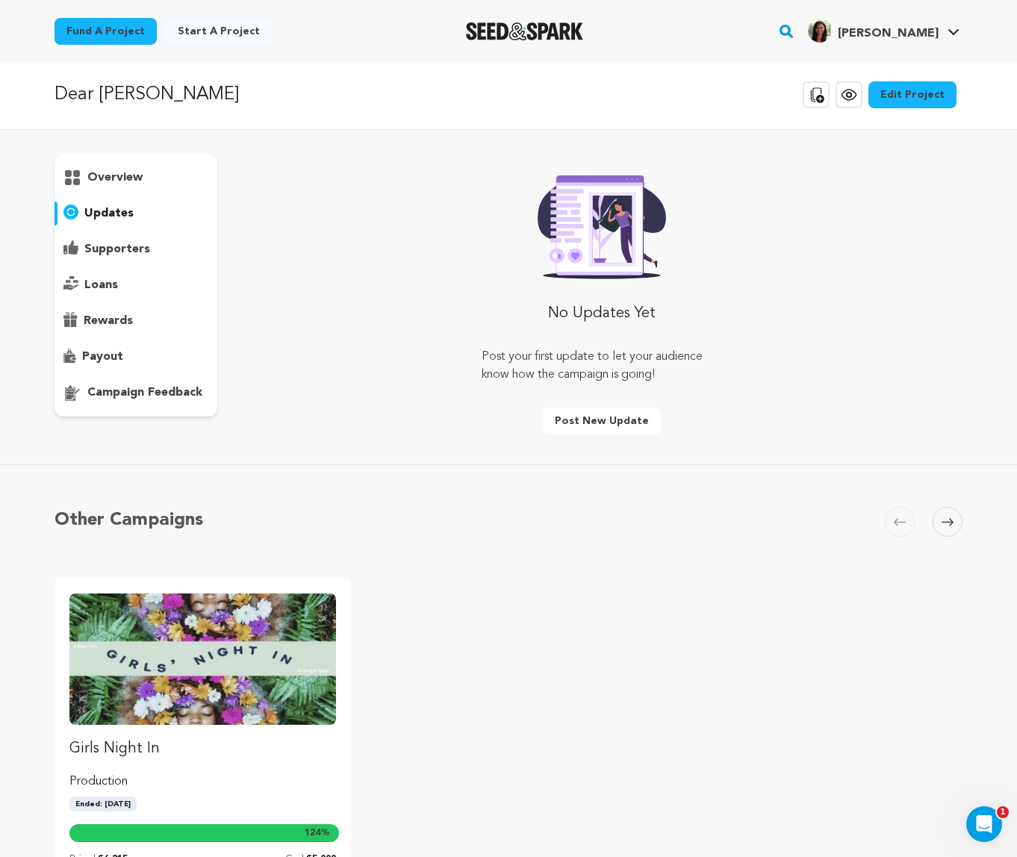
click at [111, 249] on p "supporters" at bounding box center [117, 249] width 66 height 18
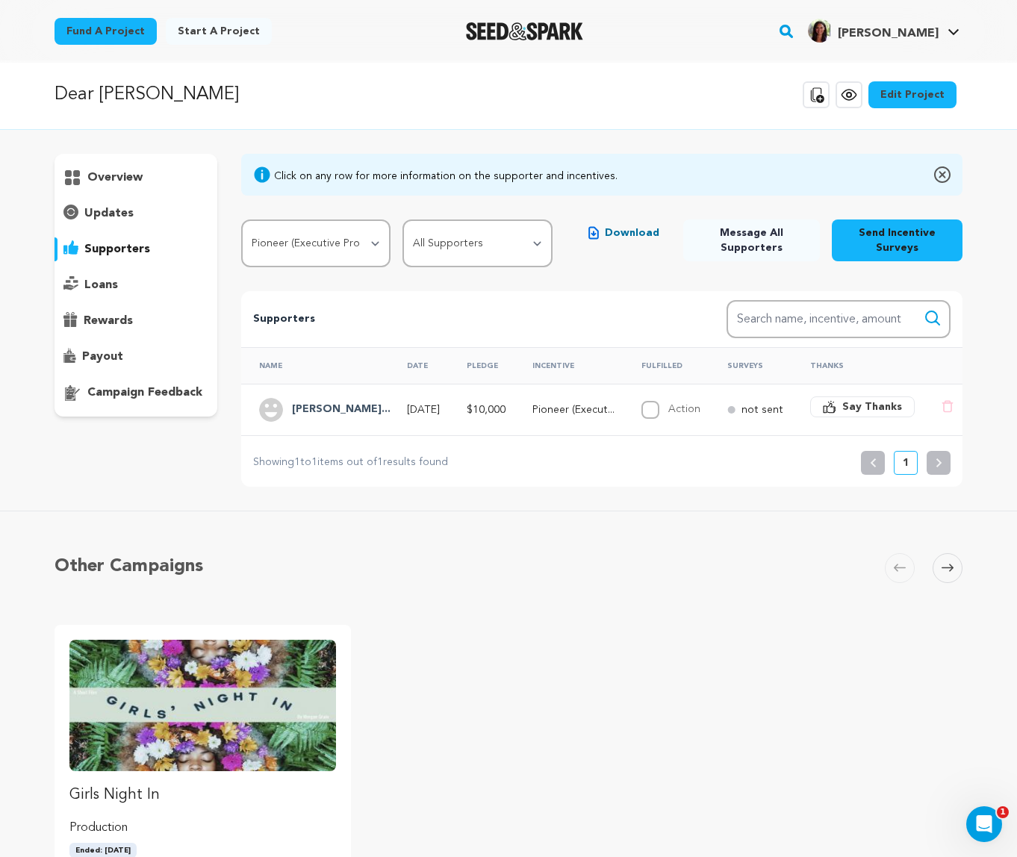
click at [856, 93] on icon at bounding box center [849, 95] width 18 height 18
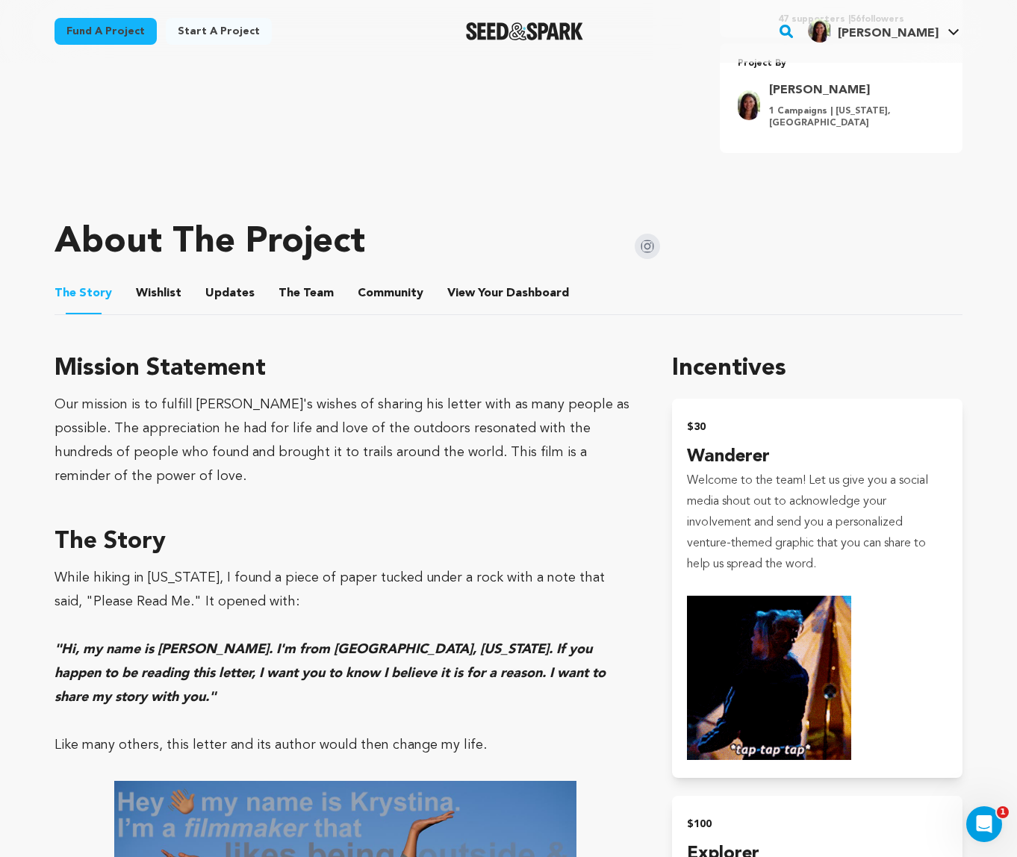
scroll to position [543, 0]
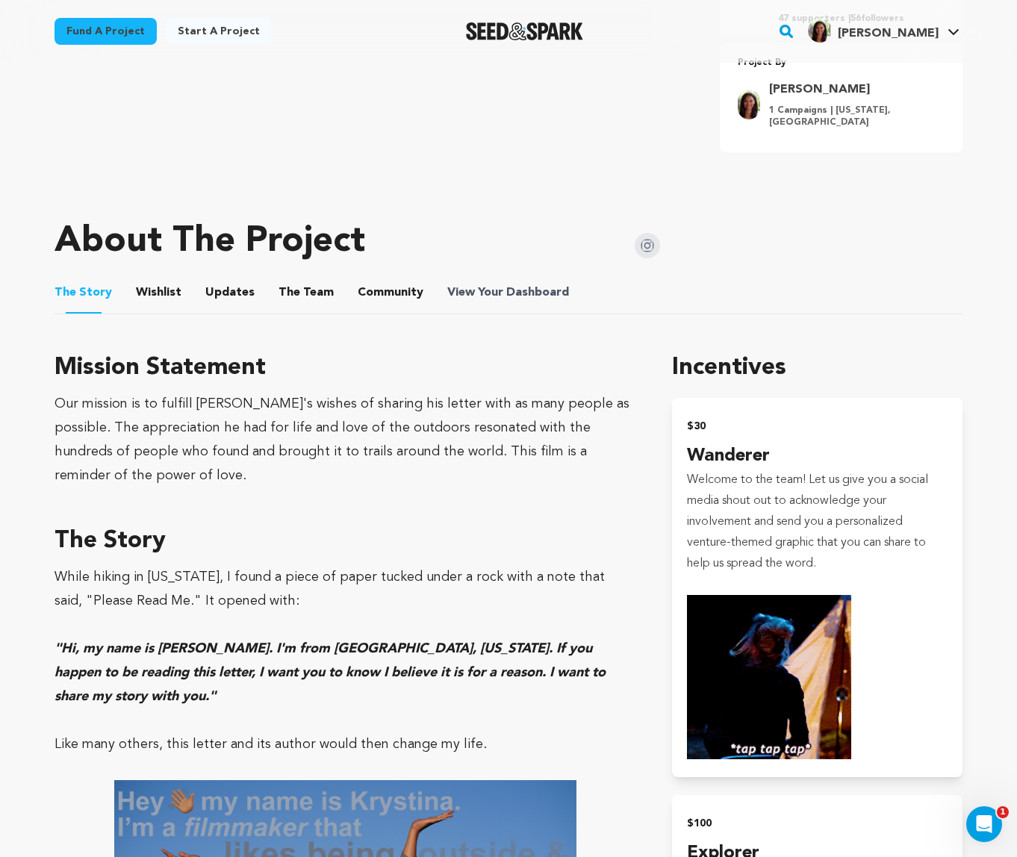
click at [477, 293] on span "View Your Dashboard" at bounding box center [509, 293] width 125 height 18
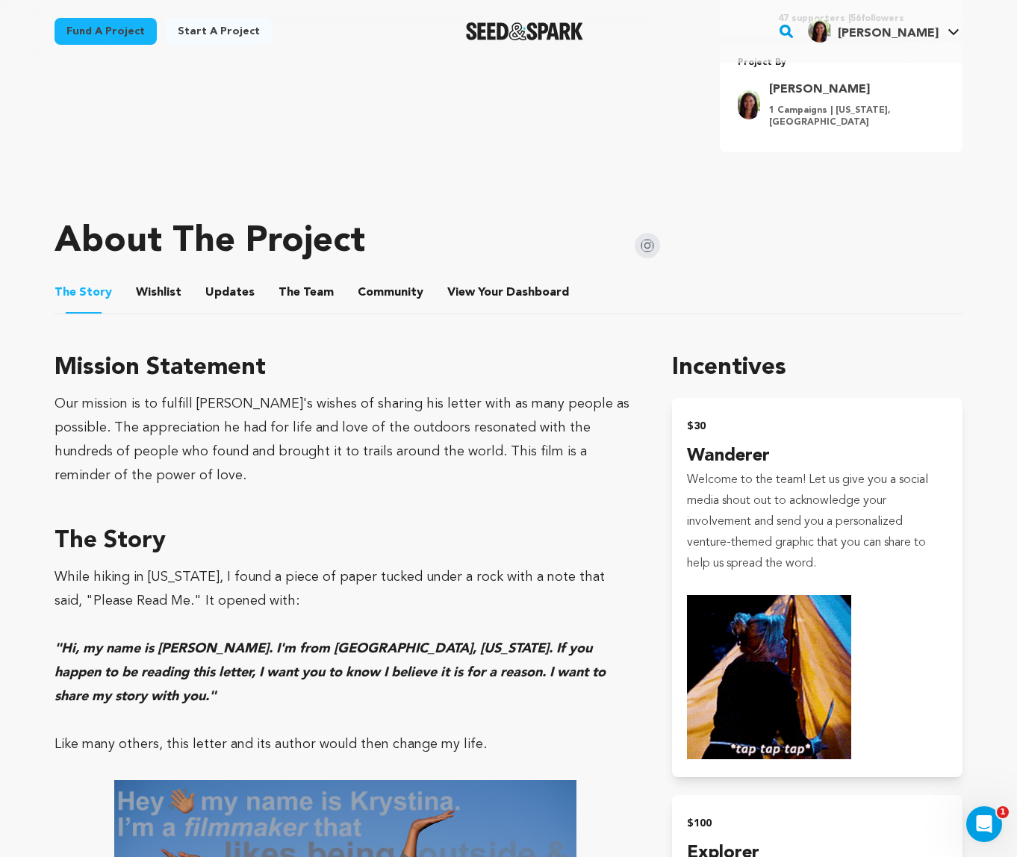
click at [388, 294] on button "Community" at bounding box center [391, 296] width 36 height 36
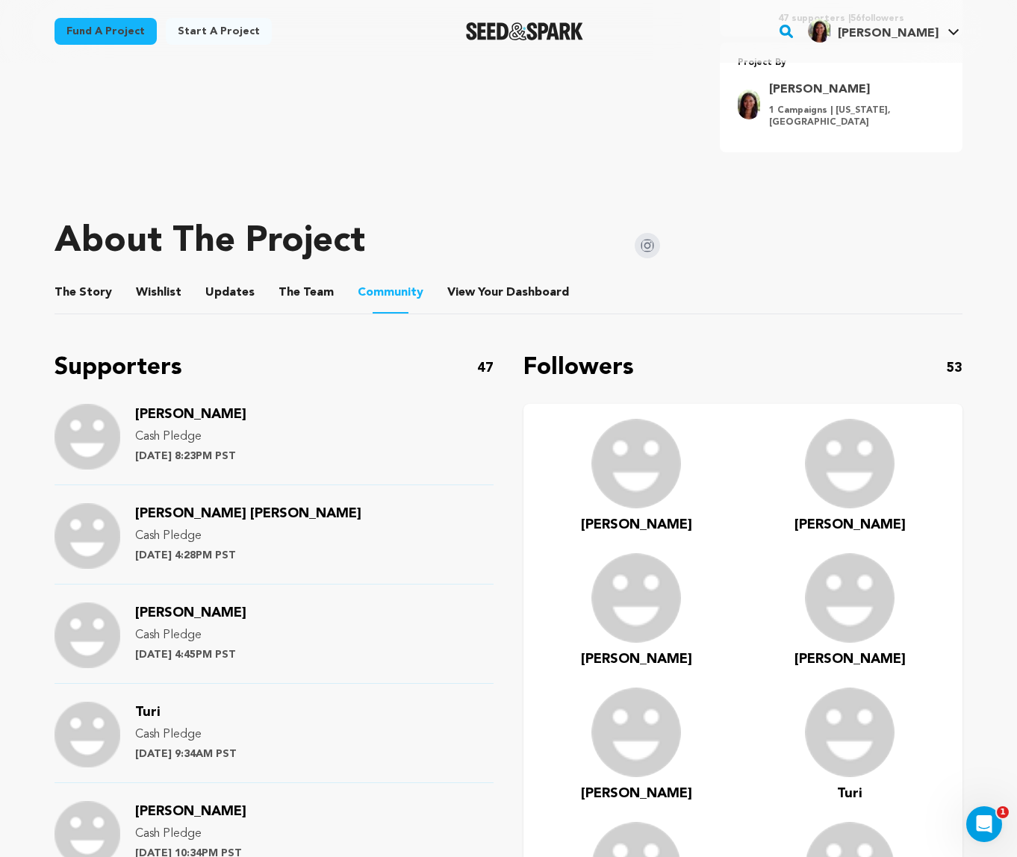
scroll to position [541, 0]
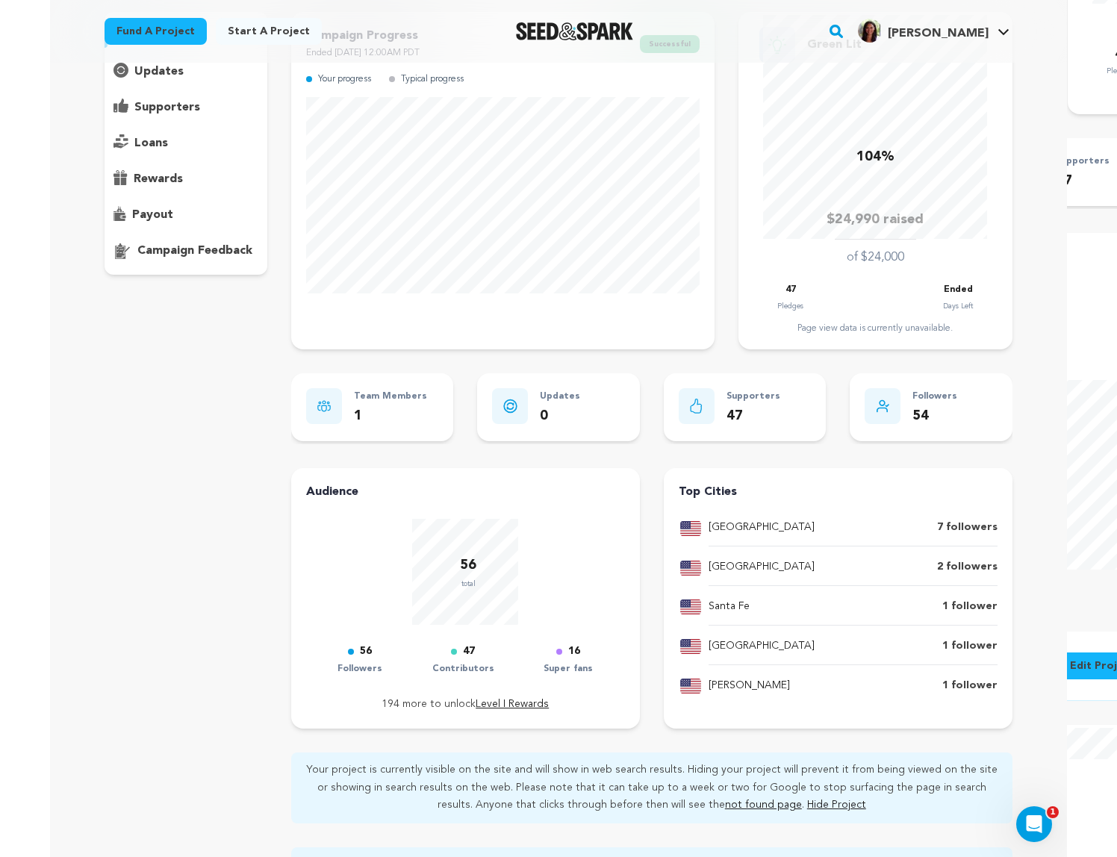
scroll to position [117, 0]
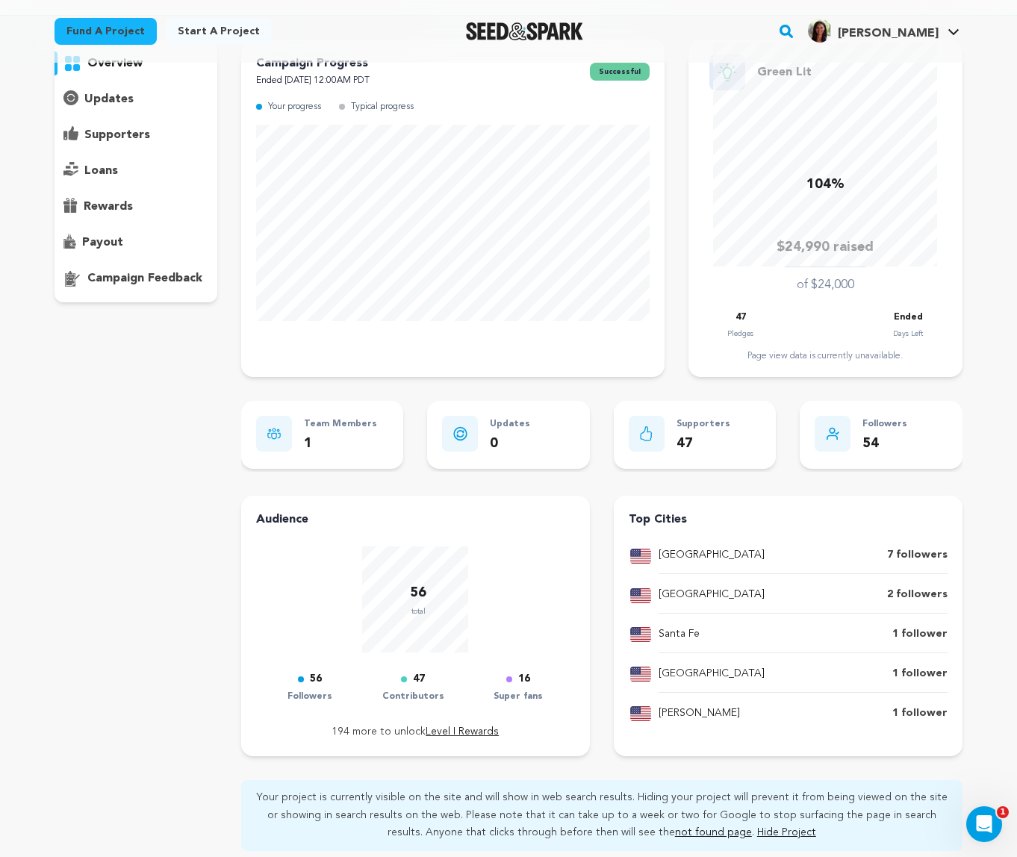
click at [124, 137] on p "supporters" at bounding box center [117, 135] width 66 height 18
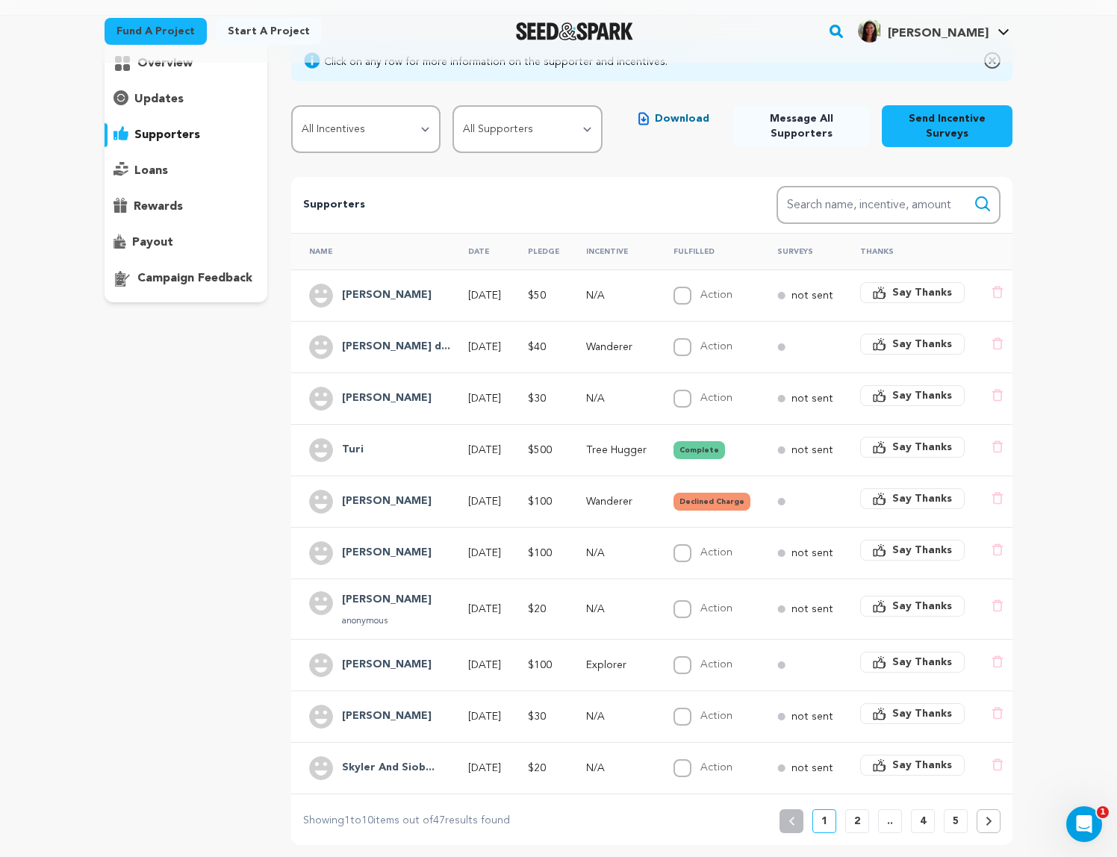
click at [647, 119] on icon "button" at bounding box center [644, 118] width 10 height 13
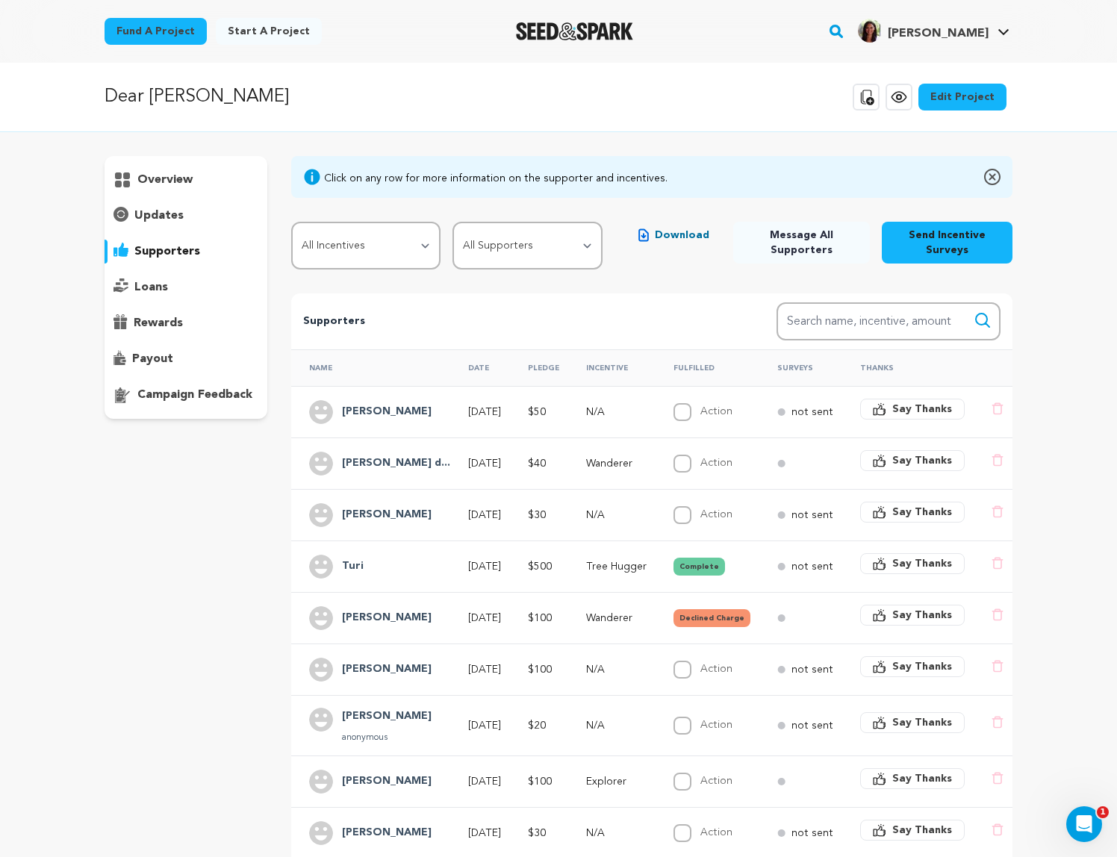
click at [160, 178] on p "overview" at bounding box center [164, 180] width 55 height 18
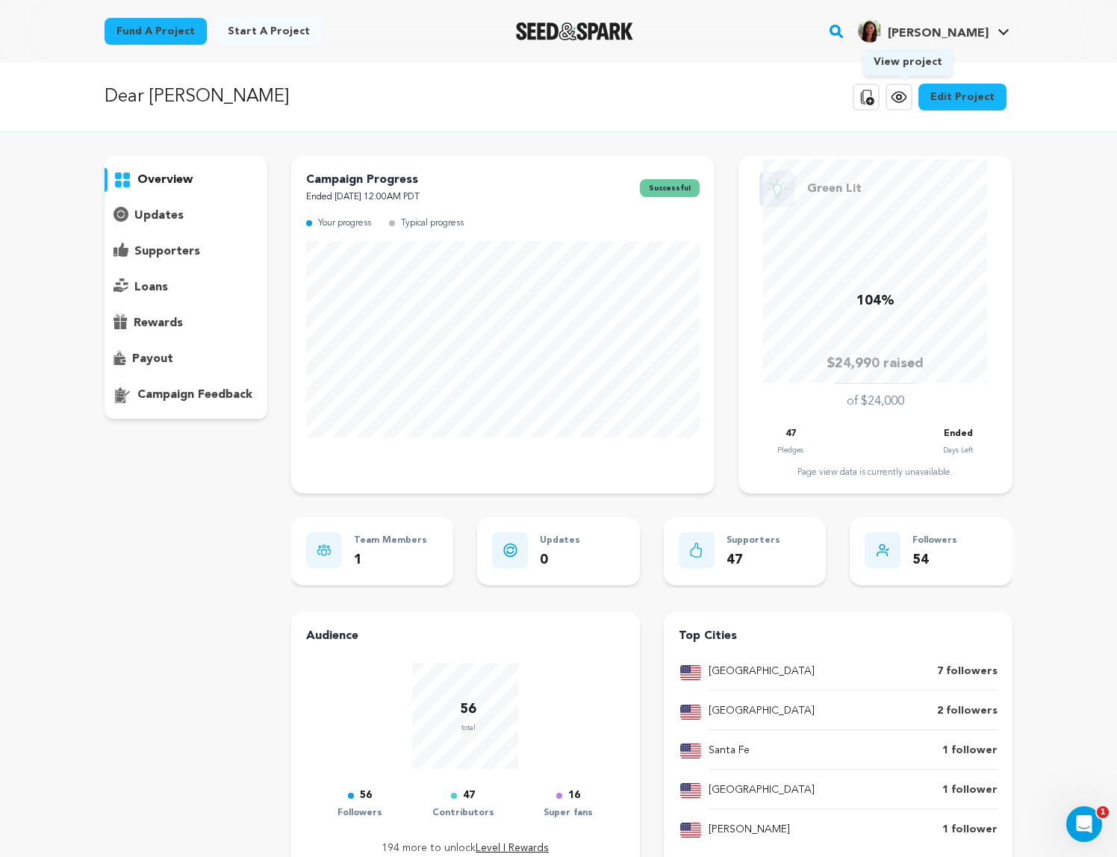
click at [908, 97] on icon at bounding box center [899, 97] width 18 height 18
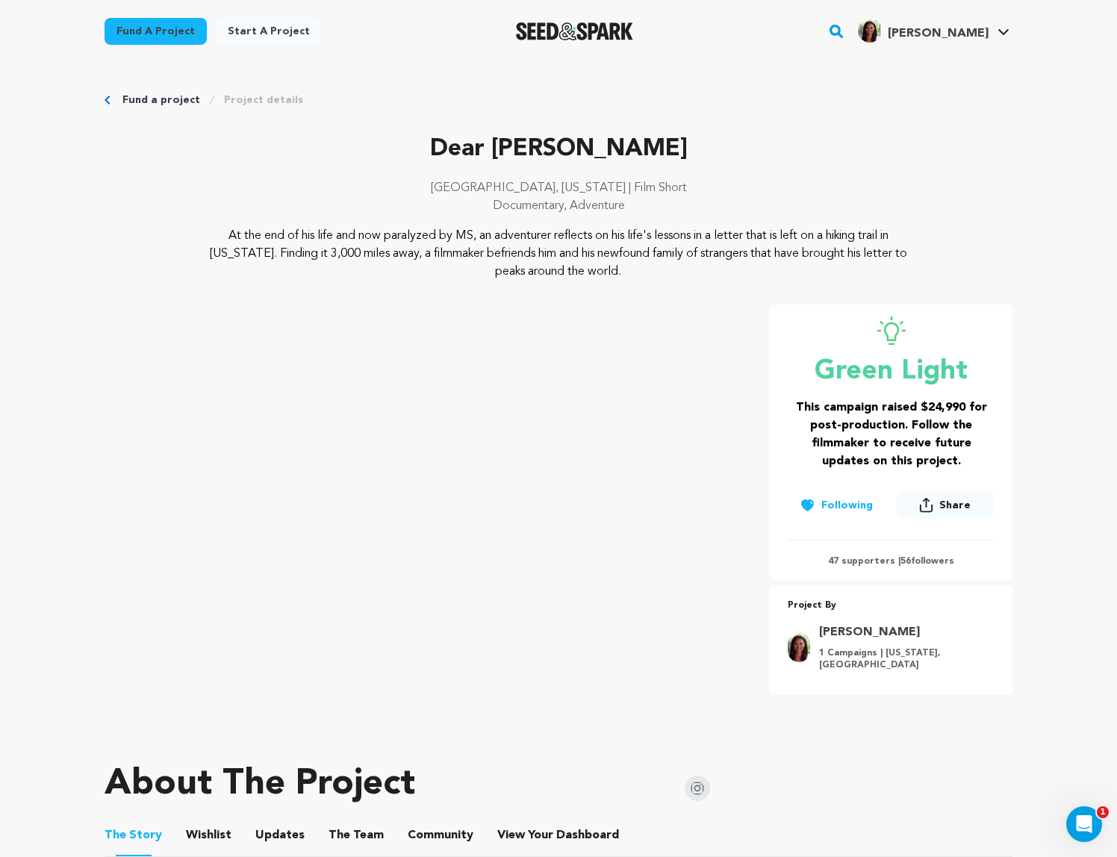
drag, startPoint x: 201, startPoint y: 235, endPoint x: 630, endPoint y: 266, distance: 429.8
click at [630, 266] on p "At the end of his life and now paralyzed by MS, an adventurer reflects on his l…" at bounding box center [559, 254] width 727 height 54
copy p "At the end of his life and now paralyzed by MS, an adventurer reflects on his l…"
click at [818, 212] on p "Documentary, Adventure" at bounding box center [559, 206] width 908 height 18
